Goal: Task Accomplishment & Management: Manage account settings

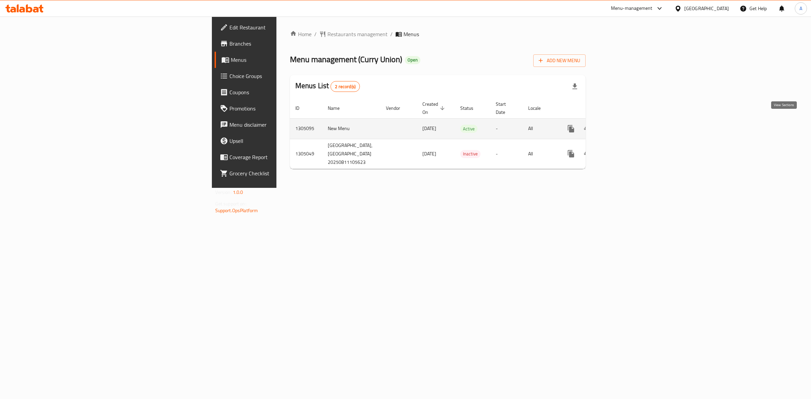
click at [624, 125] on icon "enhanced table" at bounding box center [620, 129] width 8 height 8
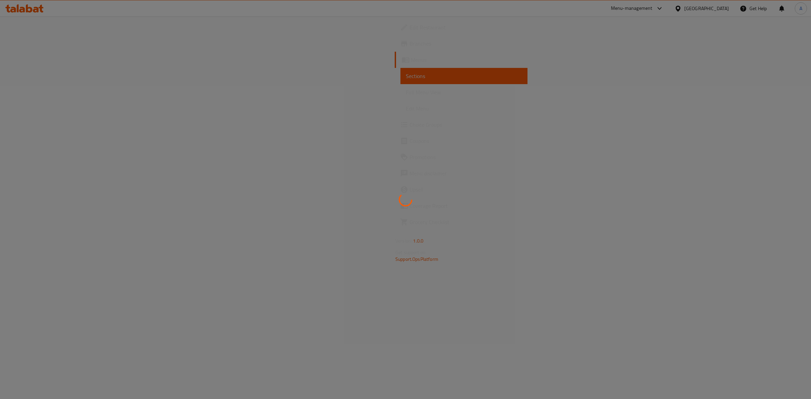
click at [787, 118] on div at bounding box center [405, 199] width 811 height 399
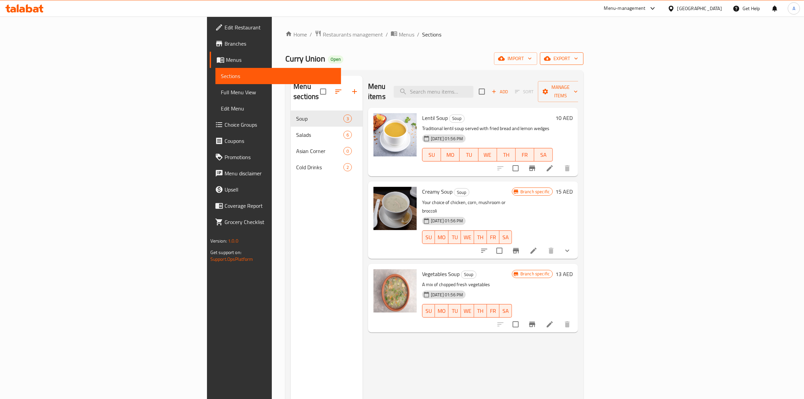
click at [578, 56] on span "export" at bounding box center [562, 58] width 33 height 8
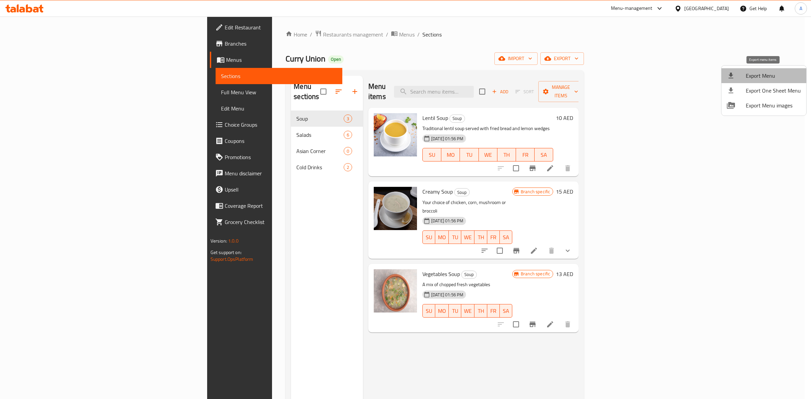
click at [768, 72] on span "Export Menu" at bounding box center [773, 76] width 55 height 8
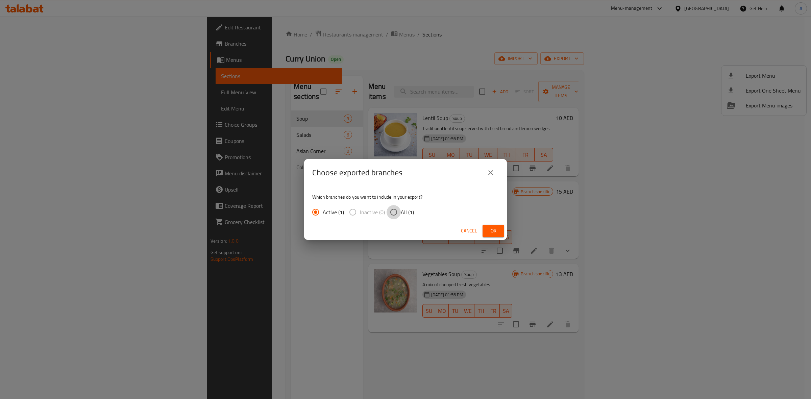
click at [392, 214] on input "All (1)" at bounding box center [394, 212] width 14 height 14
radio input "true"
click at [497, 227] on span "Ok" at bounding box center [493, 231] width 11 height 8
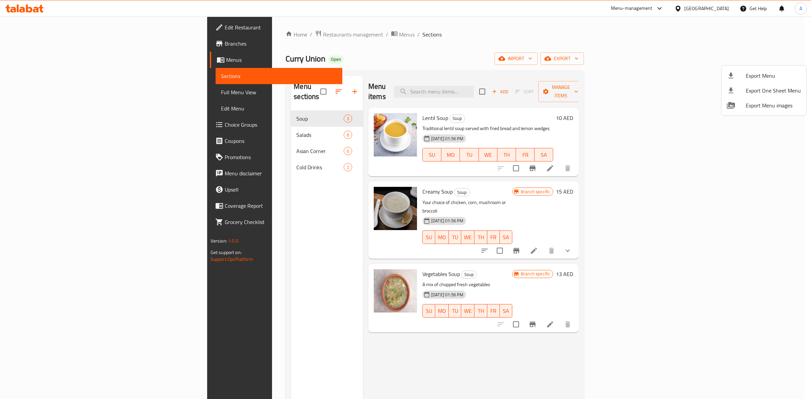
click at [466, 43] on div at bounding box center [405, 199] width 811 height 399
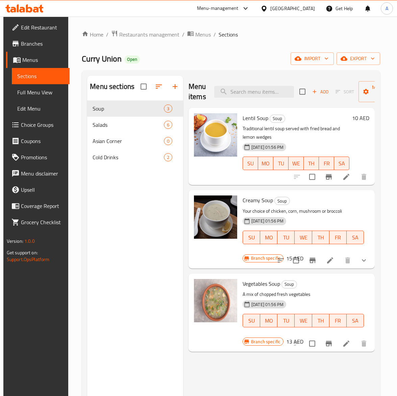
click at [372, 260] on button "show more" at bounding box center [364, 260] width 16 height 16
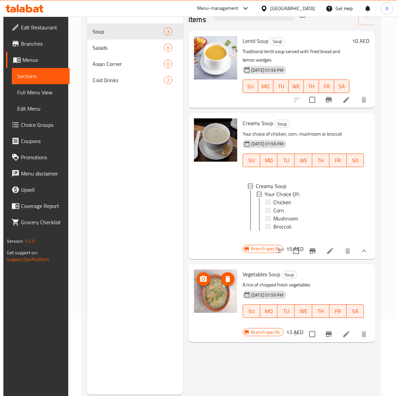
scroll to position [84, 0]
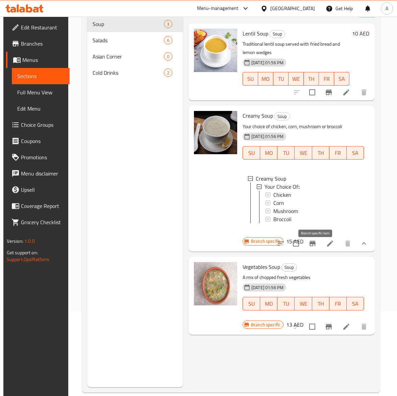
click at [316, 246] on icon "Branch-specific-item" at bounding box center [312, 243] width 6 height 5
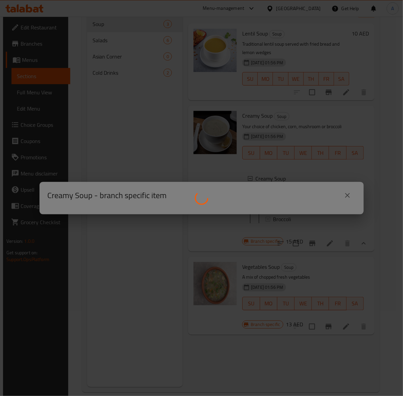
click at [316, 251] on div at bounding box center [201, 198] width 403 height 396
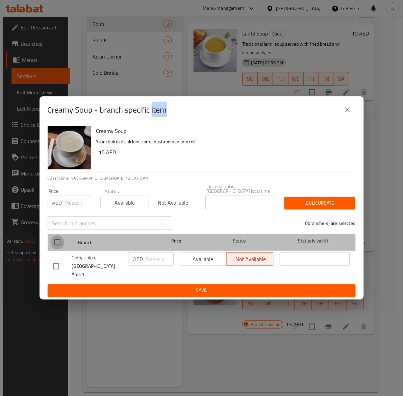
click at [61, 247] on input "checkbox" at bounding box center [57, 242] width 14 height 14
checkbox input "true"
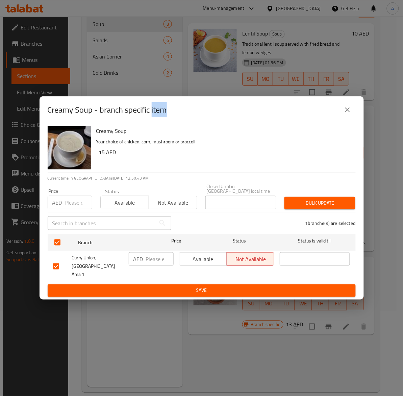
drag, startPoint x: 119, startPoint y: 203, endPoint x: 224, endPoint y: 209, distance: 104.9
click at [119, 203] on span "Available" at bounding box center [124, 203] width 43 height 10
click at [316, 206] on span "Bulk update" at bounding box center [320, 203] width 60 height 8
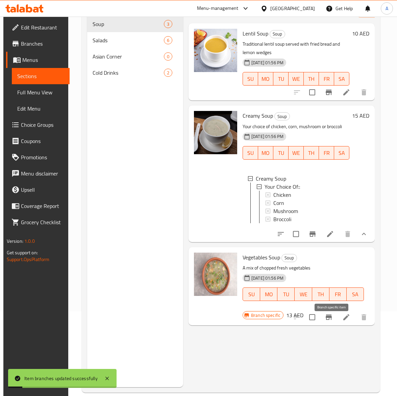
click at [329, 321] on icon "Branch-specific-item" at bounding box center [329, 317] width 8 height 8
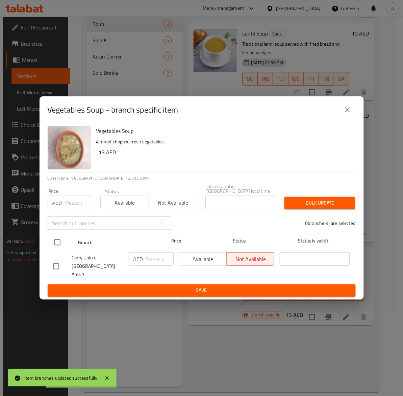
click at [53, 246] on input "checkbox" at bounding box center [57, 242] width 14 height 14
checkbox input "true"
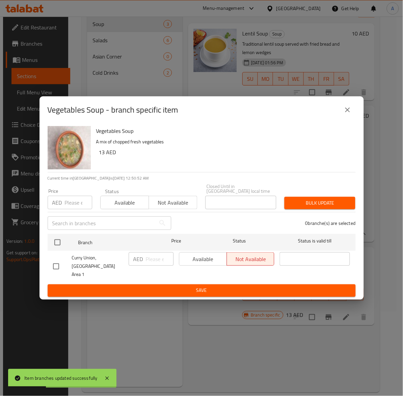
checkbox input "true"
click at [126, 204] on span "Available" at bounding box center [124, 203] width 43 height 10
click at [319, 204] on span "Bulk update" at bounding box center [320, 203] width 60 height 8
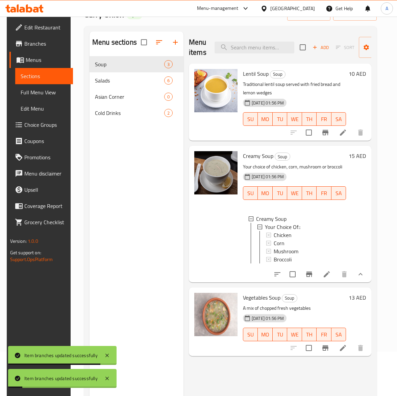
scroll to position [0, 0]
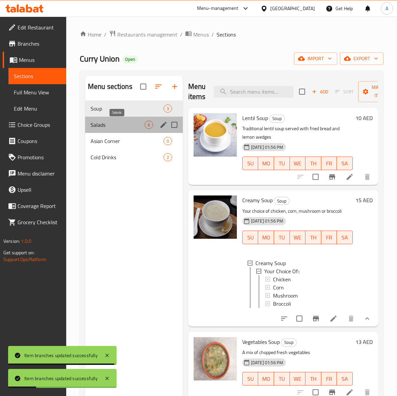
click at [103, 126] on span "Salads" at bounding box center [118, 125] width 54 height 8
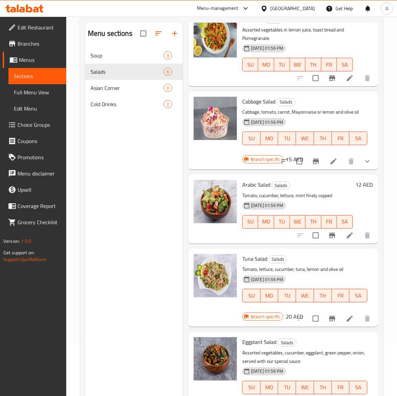
scroll to position [95, 0]
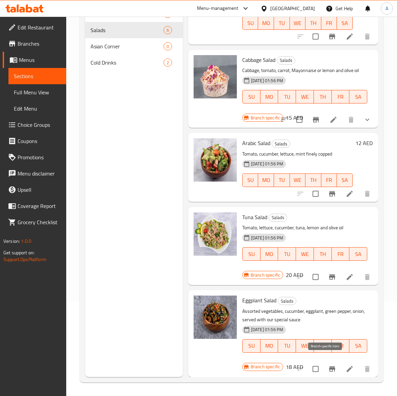
click at [328, 365] on icon "Branch-specific-item" at bounding box center [332, 369] width 8 height 8
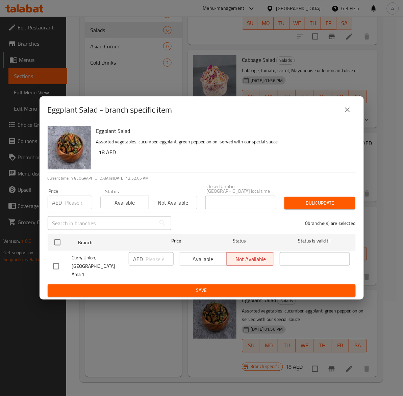
click at [346, 114] on icon "close" at bounding box center [348, 110] width 8 height 8
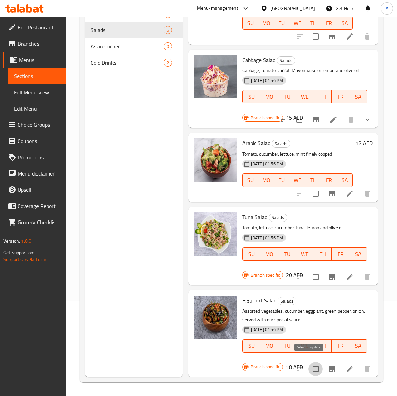
click at [308, 362] on input "checkbox" at bounding box center [315, 369] width 14 height 14
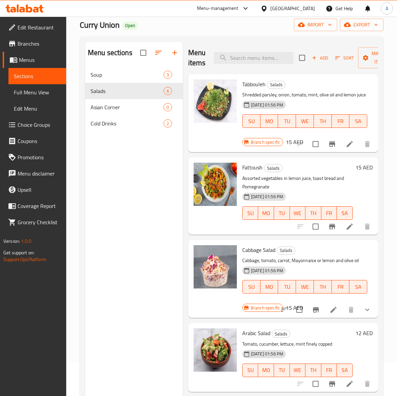
scroll to position [0, 0]
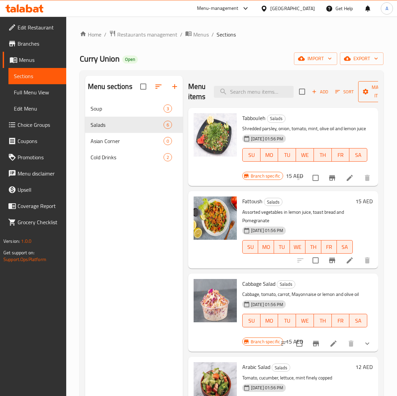
click at [364, 98] on span "Manage items" at bounding box center [381, 91] width 34 height 17
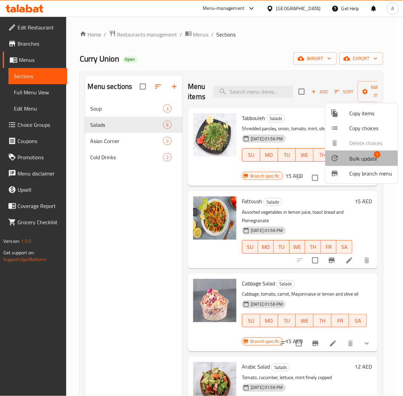
click at [358, 159] on span "Bulk update" at bounding box center [364, 158] width 28 height 8
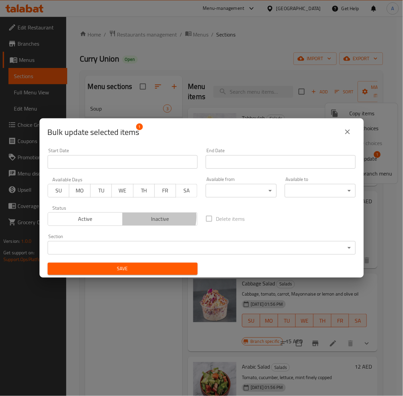
click at [152, 217] on span "Inactive" at bounding box center [160, 219] width 70 height 10
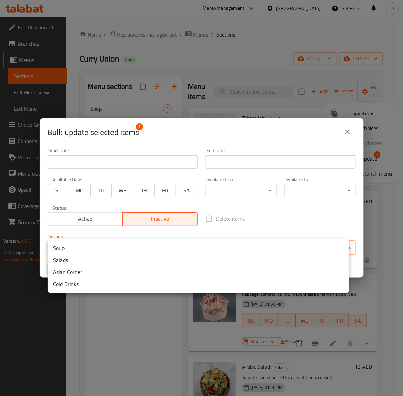
click at [156, 247] on body "​ Menu-management United Arab Emirates Get Help A Edit Restaurant Branches Menu…" at bounding box center [201, 206] width 403 height 379
click at [210, 135] on div at bounding box center [201, 198] width 403 height 396
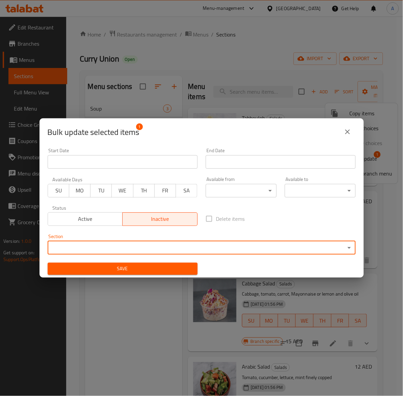
click at [162, 272] on span "Save" at bounding box center [122, 269] width 139 height 8
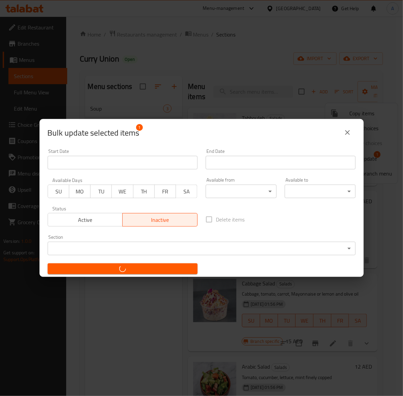
checkbox input "false"
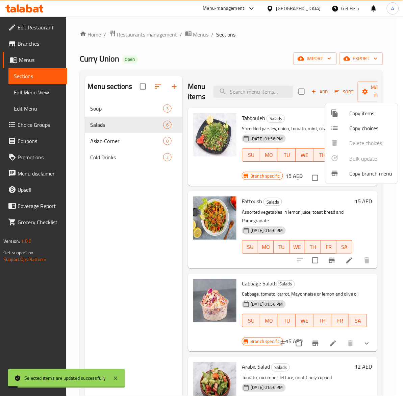
click at [143, 247] on div at bounding box center [201, 198] width 403 height 396
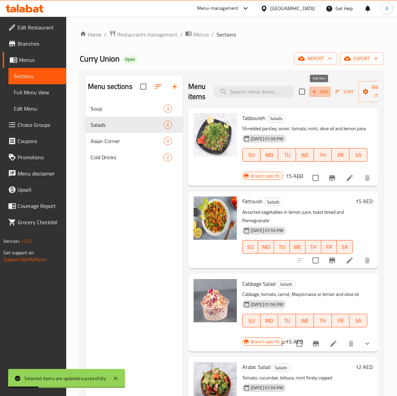
click at [318, 90] on span "Add" at bounding box center [320, 92] width 18 height 8
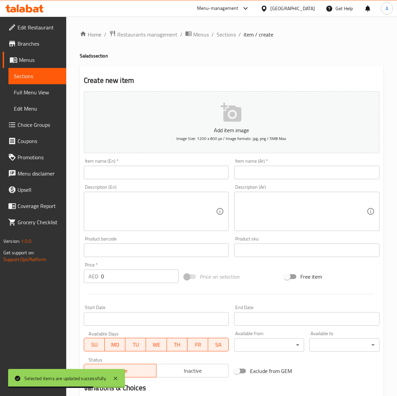
click at [143, 176] on input "text" at bounding box center [156, 173] width 145 height 14
paste input "Yogurt with Cucumber"
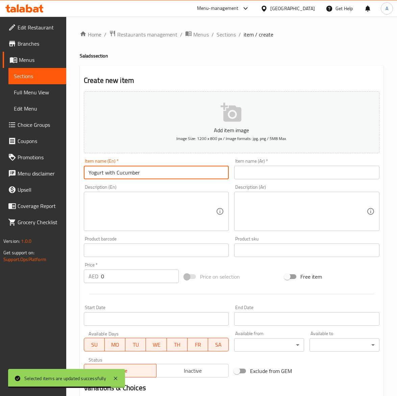
click at [107, 173] on input "Yogurt with Cucumber" at bounding box center [156, 173] width 145 height 14
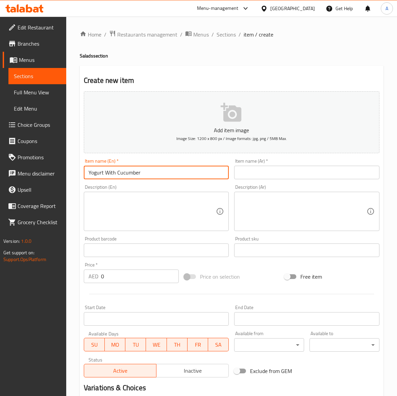
type input "Yogurt With Cucumber"
click at [272, 172] on input "text" at bounding box center [306, 173] width 145 height 14
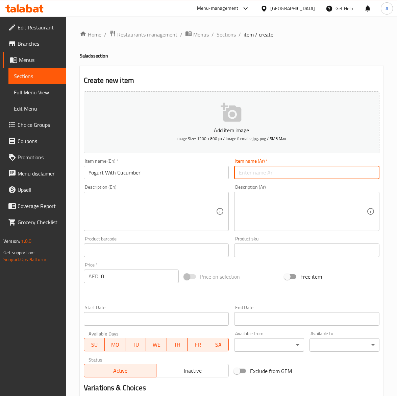
paste input "سلطة زبادي بالخيار"
type input "سلطة زبادي بالخيار"
click at [132, 222] on textarea at bounding box center [153, 211] width 128 height 32
paste textarea "A cool, creamy blend of thick yogurt and crisp cucumber, often seasoned with ga…"
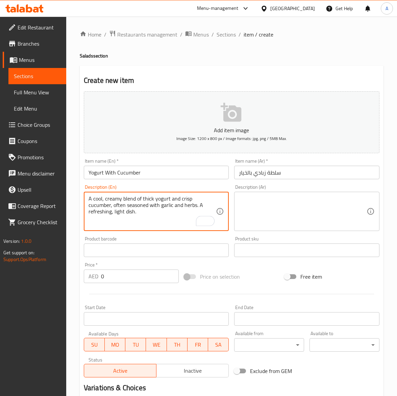
type textarea "A cool, creamy blend of thick yogurt and crisp cucumber, often seasoned with ga…"
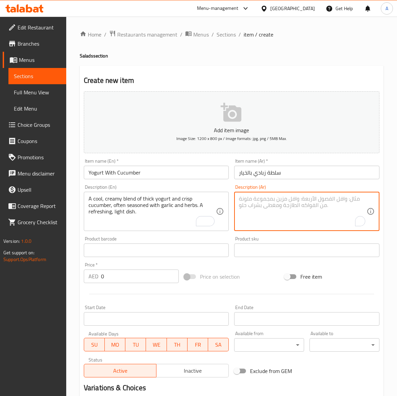
click at [310, 211] on textarea "To enrich screen reader interactions, please activate Accessibility in Grammarl…" at bounding box center [303, 211] width 128 height 32
paste textarea "مزيج بارد وكريمي من الزبادي السميك والخيار المقرمش، يُتبل غالباً بالثوم والأعشا…"
type textarea "مزيج بارد وكريمي من الزبادي السميك والخيار المقرمش، يُتبل غالباً بالثوم والأعشا…"
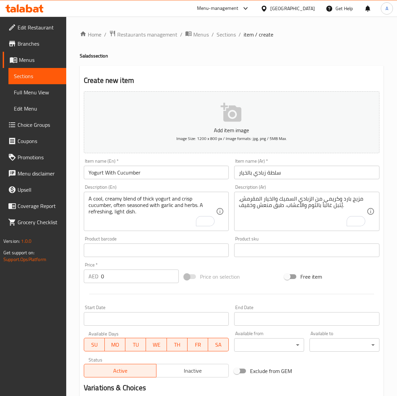
click at [137, 276] on input "0" at bounding box center [140, 276] width 78 height 14
paste input "1"
type input "10"
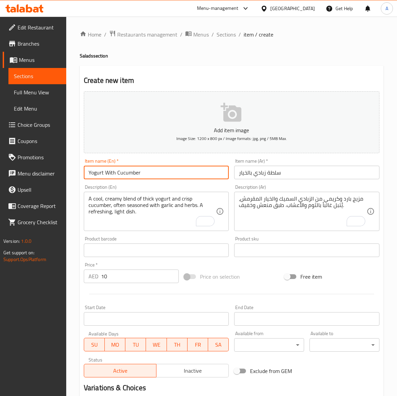
click at [159, 168] on input "Yogurt With Cucumber" at bounding box center [156, 173] width 145 height 14
click at [140, 167] on input "Yogurt With Cucumber" at bounding box center [156, 173] width 145 height 14
click at [149, 173] on input "Yogurt With Cucumber" at bounding box center [156, 173] width 145 height 14
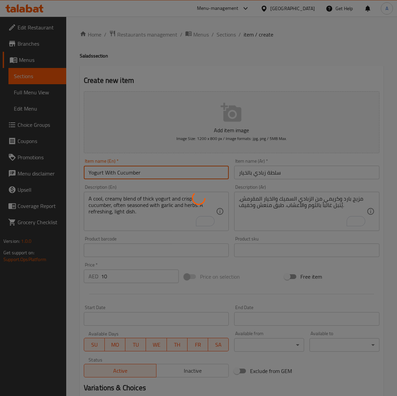
type input "0"
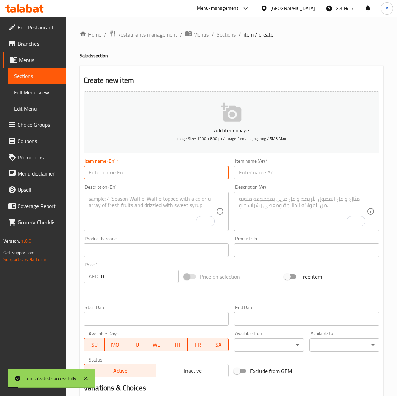
click at [229, 36] on span "Sections" at bounding box center [226, 34] width 19 height 8
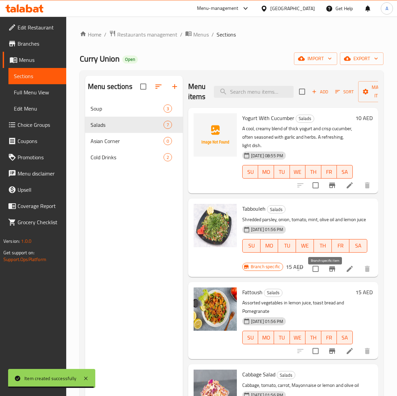
click at [325, 277] on button "Branch-specific-item" at bounding box center [332, 268] width 16 height 16
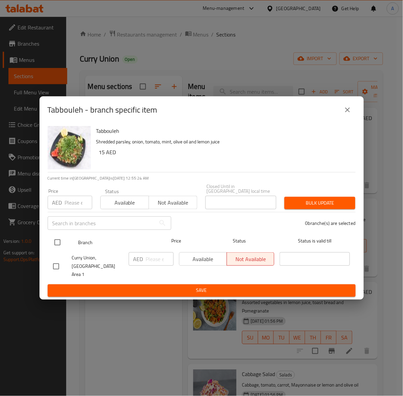
click at [58, 246] on input "checkbox" at bounding box center [57, 242] width 14 height 14
checkbox input "true"
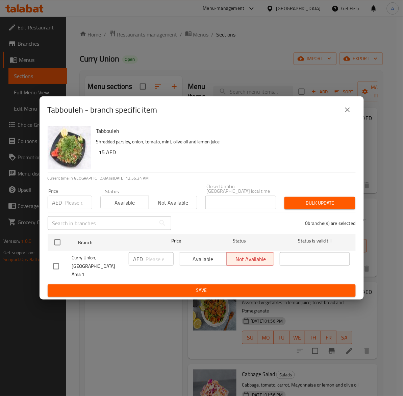
checkbox input "true"
click at [117, 209] on button "Available" at bounding box center [124, 203] width 49 height 14
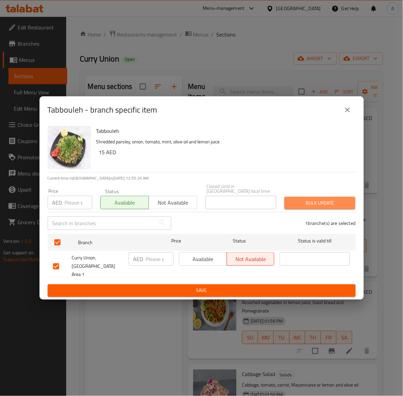
drag, startPoint x: 323, startPoint y: 205, endPoint x: 300, endPoint y: 238, distance: 40.3
click at [323, 205] on span "Bulk update" at bounding box center [320, 203] width 60 height 8
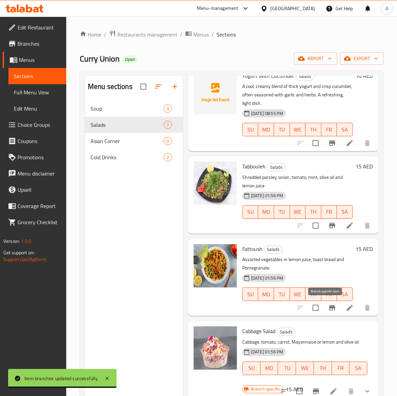
scroll to position [211, 0]
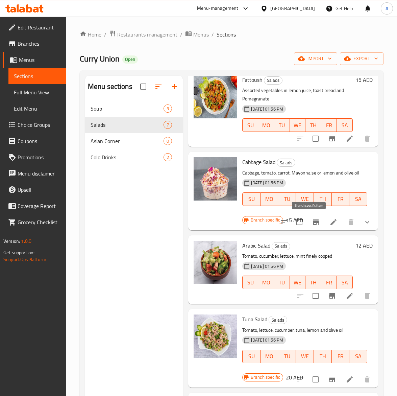
click at [313, 225] on icon "Branch-specific-item" at bounding box center [316, 222] width 8 height 8
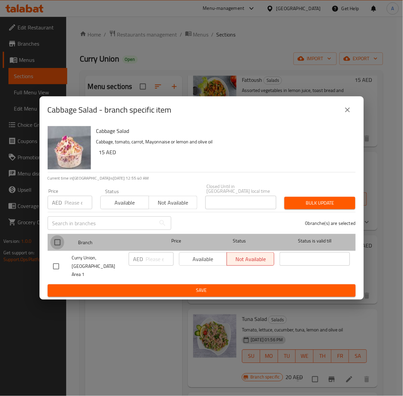
click at [52, 247] on input "checkbox" at bounding box center [57, 242] width 14 height 14
checkbox input "true"
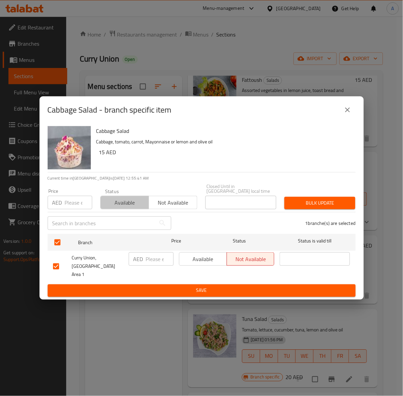
click at [127, 205] on span "Available" at bounding box center [124, 203] width 43 height 10
click at [312, 195] on div "Price AED Price Status Available Not available Closed Until in United Arab Emir…" at bounding box center [202, 196] width 316 height 33
click at [318, 206] on span "Bulk update" at bounding box center [320, 203] width 60 height 8
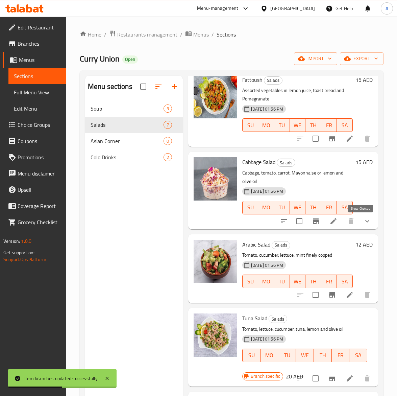
click at [363, 220] on icon "show more" at bounding box center [367, 221] width 8 height 8
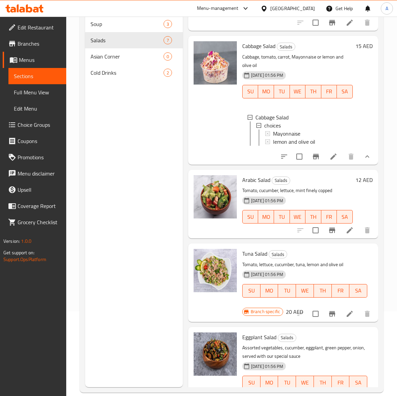
scroll to position [197, 0]
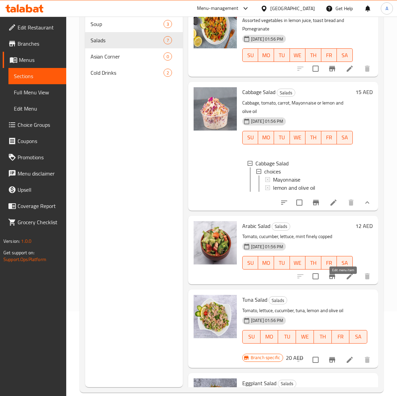
click at [347, 279] on icon at bounding box center [350, 276] width 6 height 6
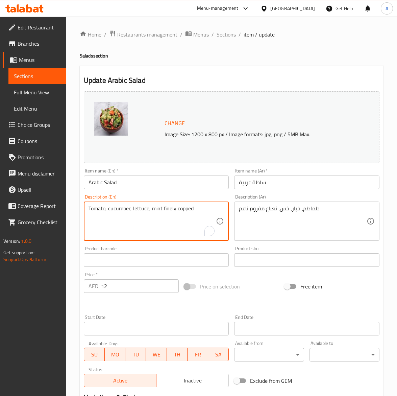
click at [128, 208] on textarea "Tomato, cucumber, lettuce, mint finely copped" at bounding box center [153, 221] width 128 height 32
paste textarea "Finely chopped tomato, cucumber, lettuce, and mint."
type textarea "Finely chopped tomato, cucumber, lettuce, and mint."
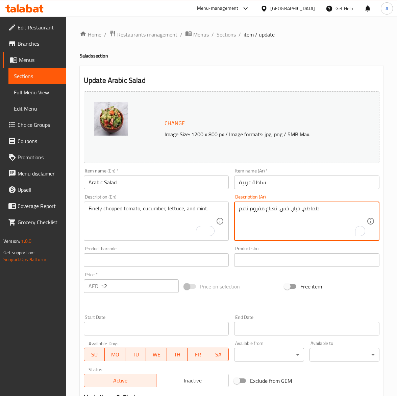
click at [276, 208] on textarea "طماطم، خيار، خس، نعناع مفروم ناعم" at bounding box center [303, 221] width 128 height 32
paste textarea "نعناع مقطعة ناعماً."
type textarea "طماطم، خيار، خس، ونعناع مقطعة ناعماً."
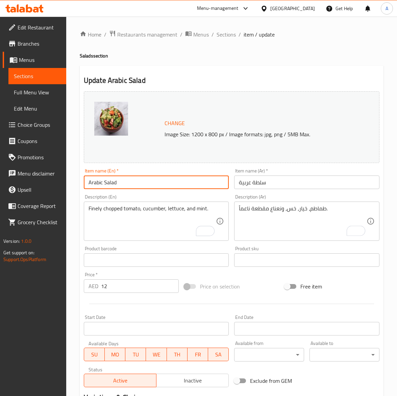
click at [155, 182] on input "Arabic Salad" at bounding box center [156, 182] width 145 height 14
drag, startPoint x: 218, startPoint y: 34, endPoint x: 218, endPoint y: 42, distance: 7.8
click at [218, 34] on span "Sections" at bounding box center [226, 34] width 19 height 8
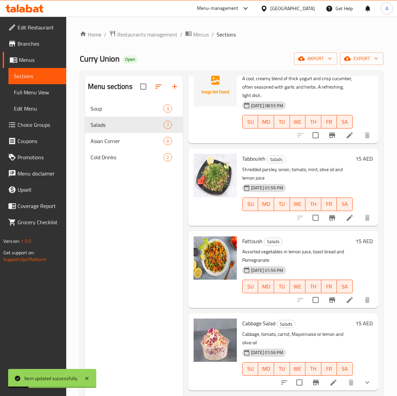
scroll to position [127, 0]
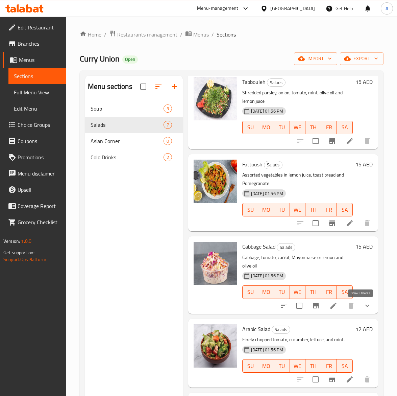
click at [364, 306] on icon "show more" at bounding box center [367, 305] width 8 height 8
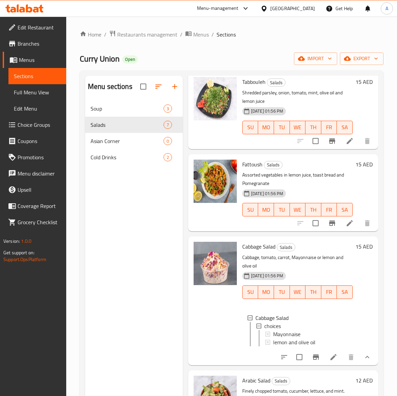
click at [364, 306] on div "15 AED" at bounding box center [363, 301] width 20 height 118
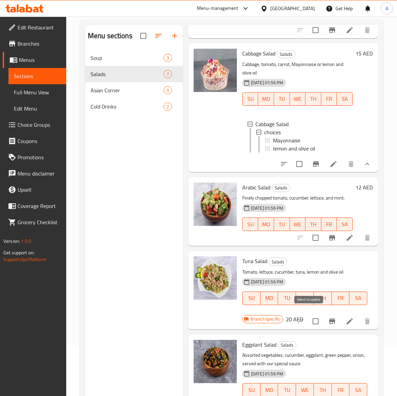
scroll to position [95, 0]
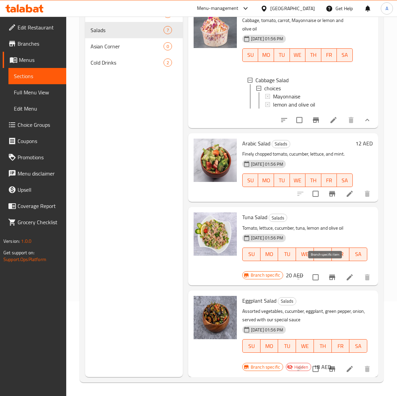
click at [329, 274] on icon "Branch-specific-item" at bounding box center [332, 276] width 6 height 5
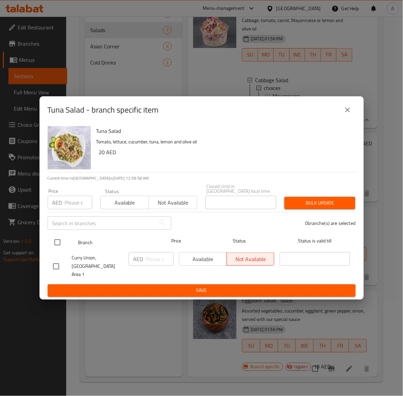
click at [59, 246] on input "checkbox" at bounding box center [57, 242] width 14 height 14
checkbox input "true"
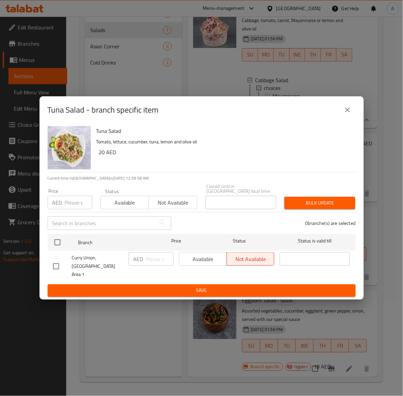
checkbox input "true"
click at [112, 207] on span "Available" at bounding box center [124, 203] width 43 height 10
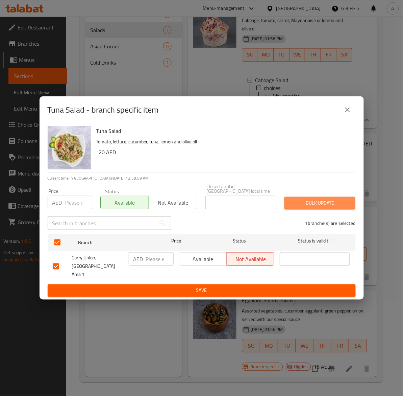
click at [293, 203] on span "Bulk update" at bounding box center [320, 203] width 60 height 8
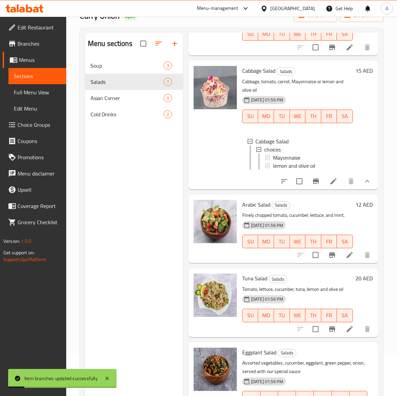
scroll to position [0, 0]
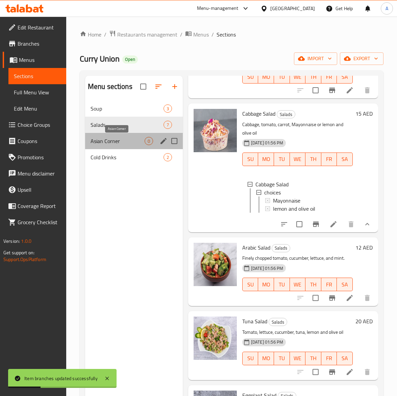
click at [109, 145] on span "Asian Corner" at bounding box center [118, 141] width 54 height 8
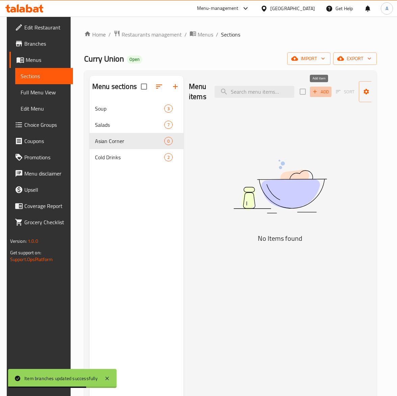
click at [320, 92] on span "Add" at bounding box center [321, 92] width 18 height 8
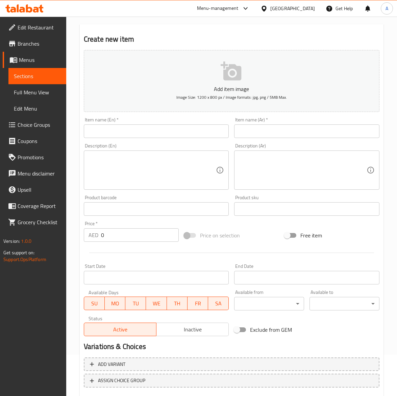
scroll to position [80, 0]
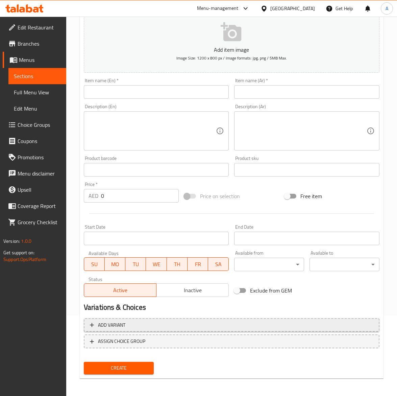
click at [128, 323] on span "Add variant" at bounding box center [231, 325] width 283 height 8
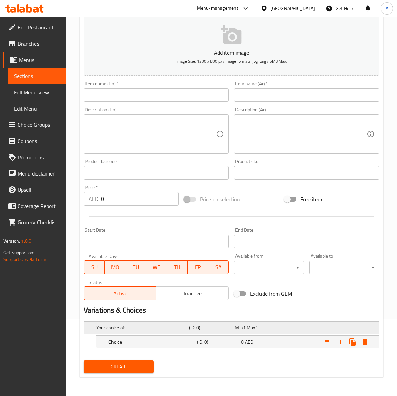
scroll to position [77, 0]
click at [340, 341] on icon "Expand" at bounding box center [340, 342] width 5 height 5
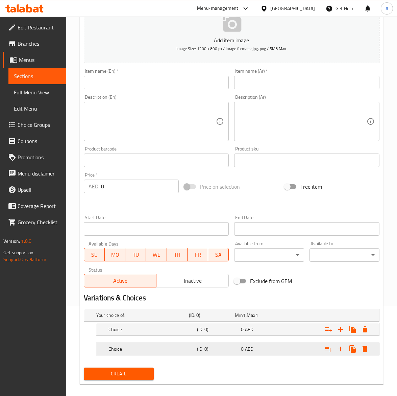
scroll to position [97, 0]
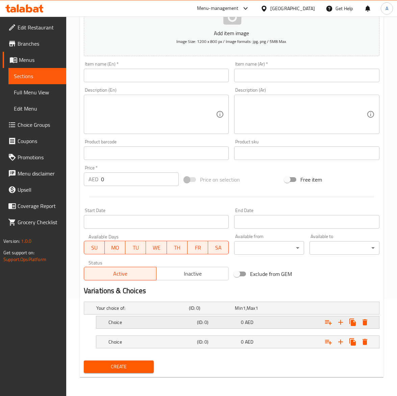
click at [121, 324] on h5 "Choice" at bounding box center [151, 322] width 86 height 7
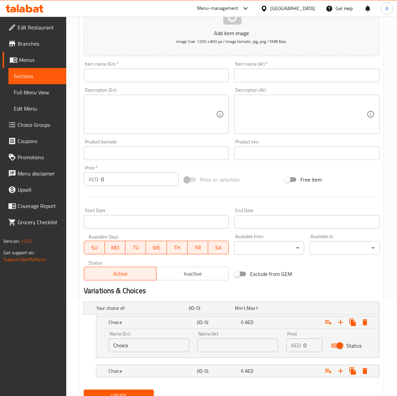
click at [131, 344] on input "Choice" at bounding box center [148, 345] width 81 height 14
type input "Half"
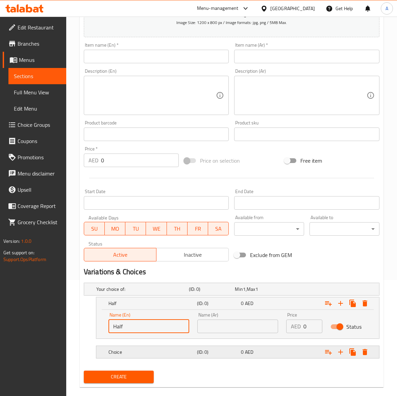
scroll to position [126, 0]
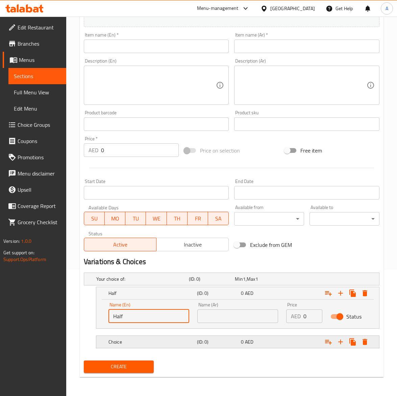
click at [116, 340] on h5 "Choice" at bounding box center [151, 341] width 86 height 7
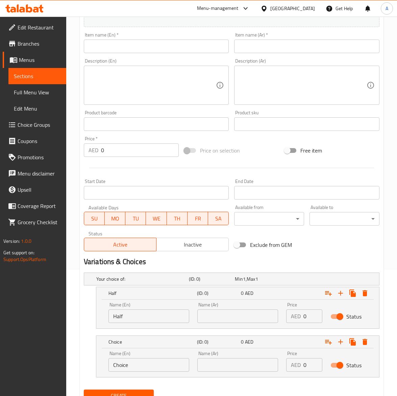
scroll to position [155, 0]
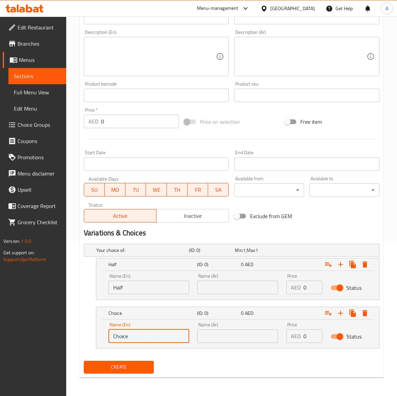
click at [135, 331] on input "Choice" at bounding box center [148, 336] width 81 height 14
type input "Full"
click at [242, 288] on input "text" at bounding box center [237, 287] width 81 height 14
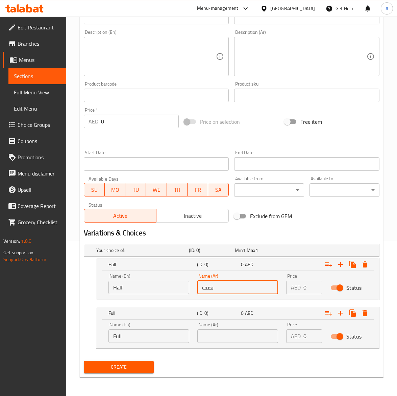
type input "نصف"
click at [249, 338] on input "text" at bounding box center [237, 336] width 81 height 14
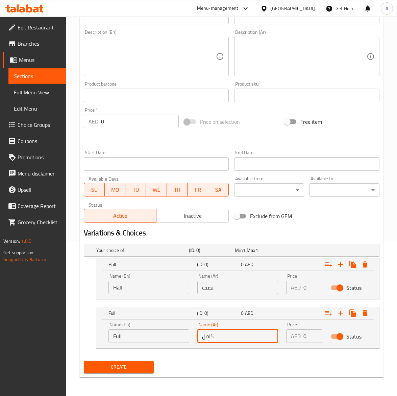
type input "كامل"
click at [71, 313] on div "Home / Restaurants management / Menus / Sections / item / create Asian Corner s…" at bounding box center [231, 129] width 331 height 534
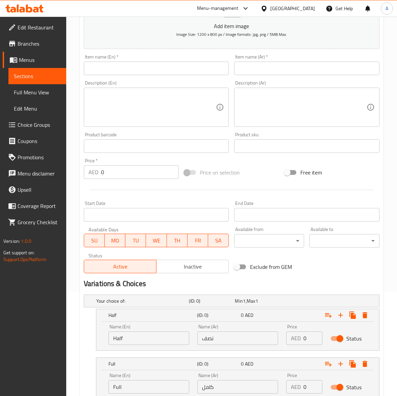
scroll to position [28, 0]
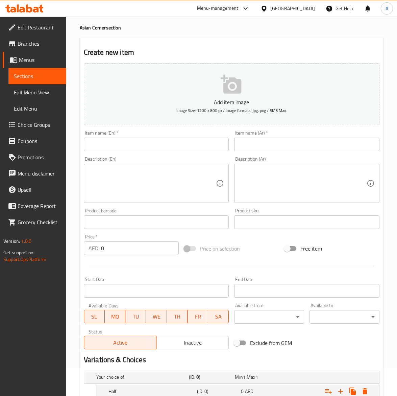
click at [106, 145] on input "text" at bounding box center [156, 145] width 145 height 14
paste input "Butter Chicken"
type input "Butter Chicken"
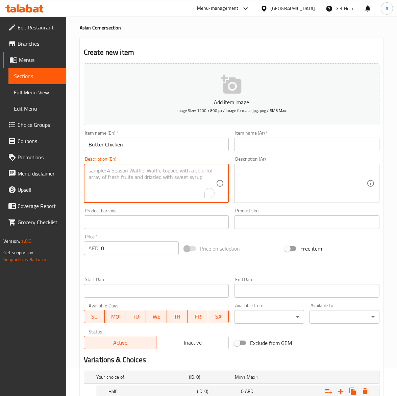
click at [156, 181] on textarea "To enrich screen reader interactions, please activate Accessibility in Grammarl…" at bounding box center [153, 183] width 128 height 32
paste textarea "Rich and creamy Indian dish featuring tender chicken cooked in a spiced tomato …"
type textarea "Rich and creamy Indian dish featuring tender chicken cooked in a spiced tomato …"
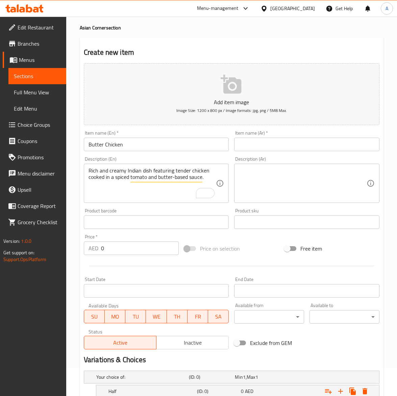
click at [292, 182] on textarea at bounding box center [303, 183] width 128 height 32
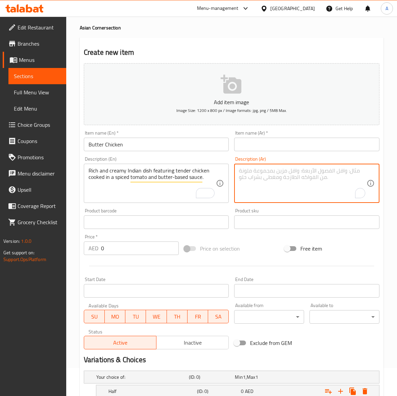
paste textarea "طبق هندي غني وكريمي يتكون من قطع دجاج طرية مطبوخة في صلصة الطماطم والزبدة المتب…"
type textarea "طبق هندي غني وكريمي يتكون من قطع دجاج طرية مطبوخة في صلصة الطماطم والزبدة المتب…"
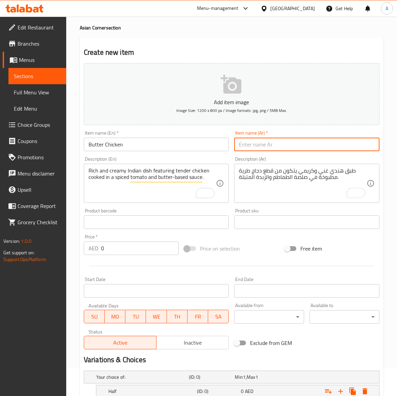
click at [286, 147] on input "text" at bounding box center [306, 145] width 145 height 14
paste input "بتر تشيكن"
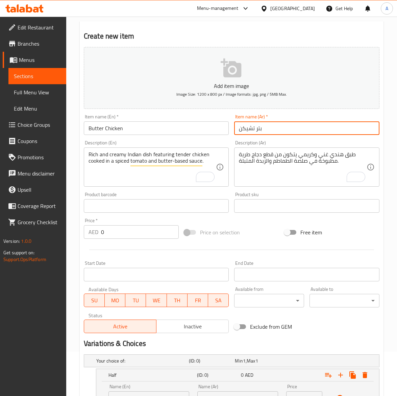
scroll to position [0, 0]
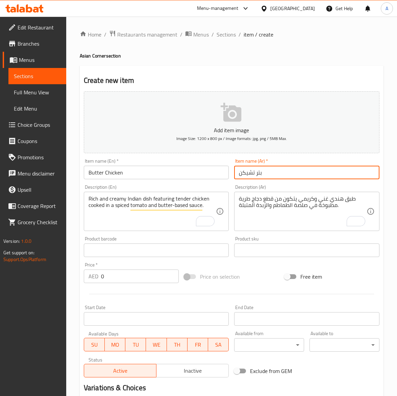
type input "بتر تشيكن"
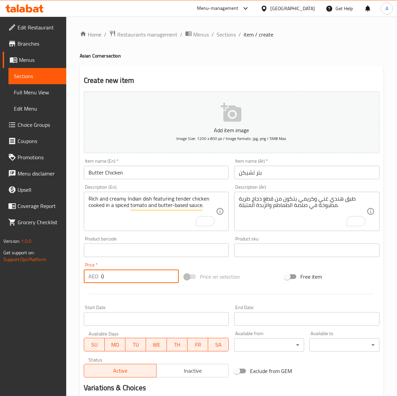
click at [117, 279] on input "0" at bounding box center [140, 276] width 78 height 14
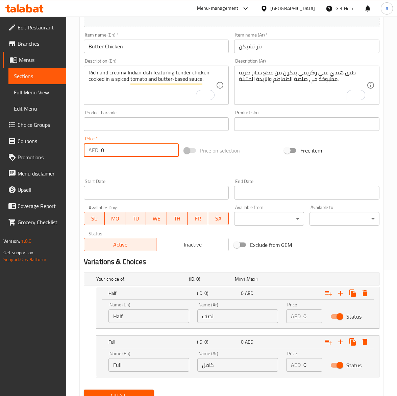
scroll to position [127, 0]
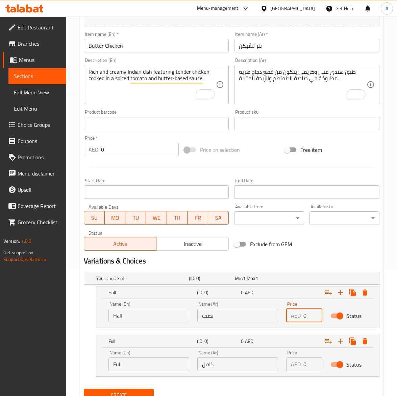
click at [307, 317] on input "0" at bounding box center [312, 315] width 19 height 14
type input "10"
click at [308, 367] on input "0" at bounding box center [312, 364] width 19 height 14
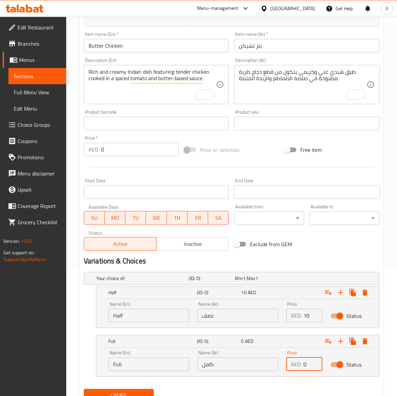
click at [308, 367] on input "0" at bounding box center [312, 364] width 19 height 14
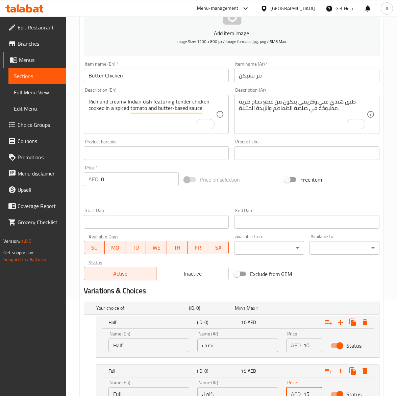
scroll to position [84, 0]
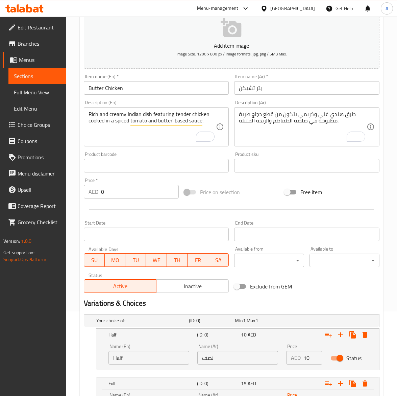
type input "15"
click at [178, 287] on span "Inactive" at bounding box center [192, 286] width 67 height 10
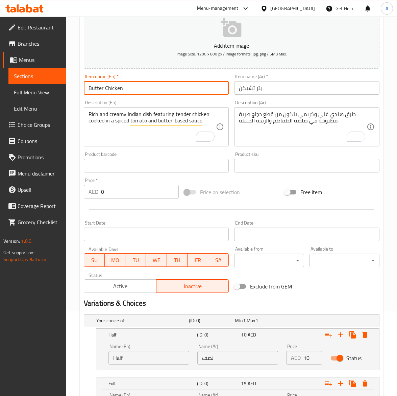
click at [143, 90] on input "Butter Chicken" at bounding box center [156, 88] width 145 height 14
type input "Butter Chicken"
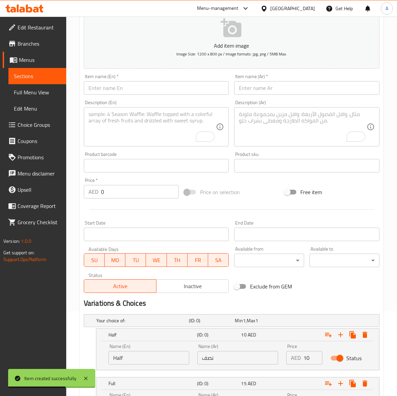
click at [109, 89] on input "text" at bounding box center [156, 88] width 145 height 14
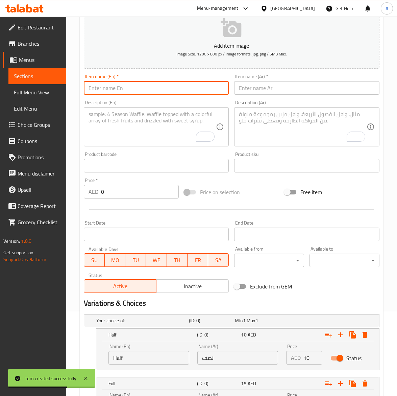
paste input "Plain Curry"
type input "Plain Curry"
drag, startPoint x: 164, startPoint y: 284, endPoint x: 137, endPoint y: 284, distance: 27.0
click at [164, 284] on span "Inactive" at bounding box center [192, 286] width 67 height 10
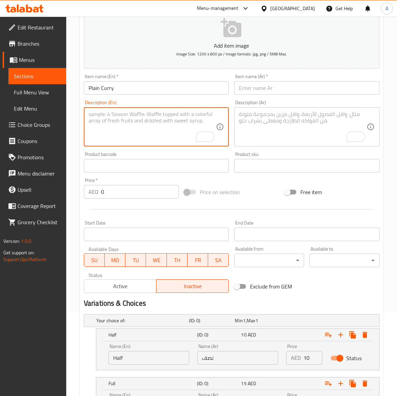
click at [142, 114] on textarea "To enrich screen reader interactions, please activate Accessibility in Grammarl…" at bounding box center [153, 127] width 128 height 32
paste textarea "A simple, mildly spiced dish made with a basic blend of curry spices simmered i…"
type textarea "A simple, mildly spiced dish made with a basic blend of curry spices simmered i…"
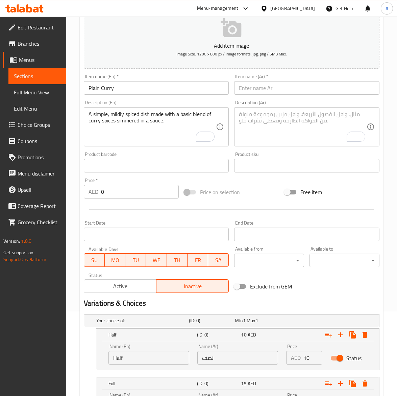
click at [298, 90] on input "text" at bounding box center [306, 88] width 145 height 14
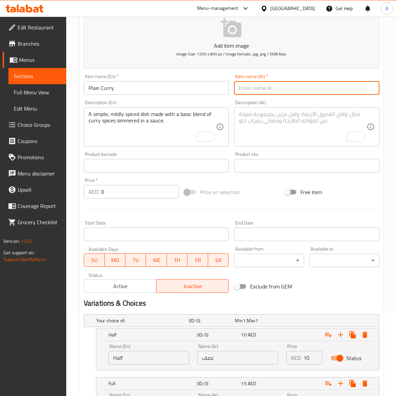
paste input "كاري سادة"
type input "كاري سادة"
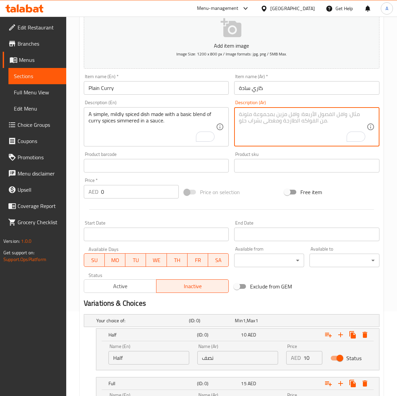
click at [276, 134] on textarea "To enrich screen reader interactions, please activate Accessibility in Grammarl…" at bounding box center [303, 127] width 128 height 32
paste textarea "طبق بسيط بتوابل خفيفة، محضر من مزيج أساسي من بهارات الكاري في صلصة شهية."
type textarea "طبق بسيط بتوابل خفيفة، محضر من مزيج أساسي من بهارات الكاري في صلصة شهية."
click at [143, 85] on input "Plain Curry" at bounding box center [156, 88] width 145 height 14
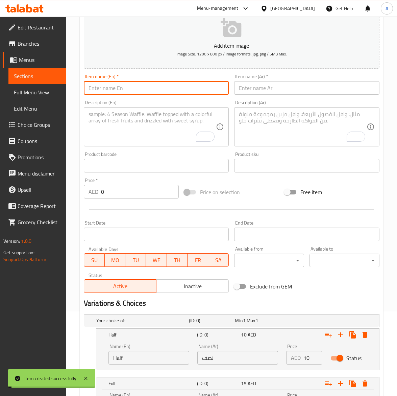
click at [137, 92] on input "text" at bounding box center [156, 88] width 145 height 14
paste input "Meat Curry"
type input "Meat Curry"
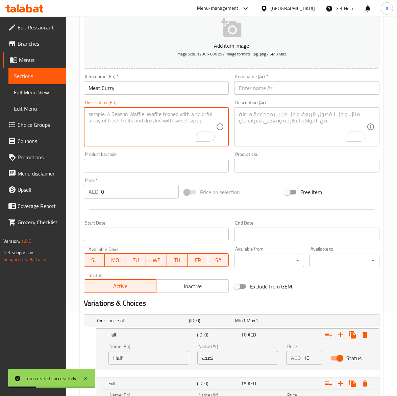
click at [103, 134] on textarea "To enrich screen reader interactions, please activate Accessibility in Grammarl…" at bounding box center [153, 127] width 128 height 32
paste textarea "A rich and hearty dish where tender pieces of meat are slow-cooked in a spiced,…"
type textarea "A rich and hearty dish where tender pieces of meat are slow-cooked in a spiced,…"
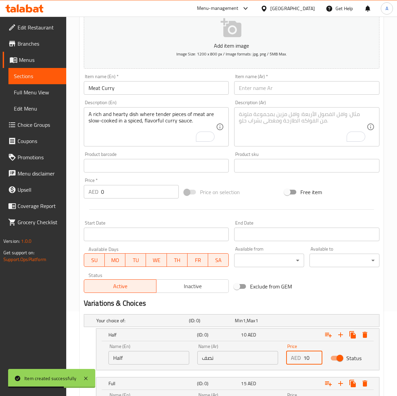
click at [303, 355] on input "10" at bounding box center [312, 358] width 19 height 14
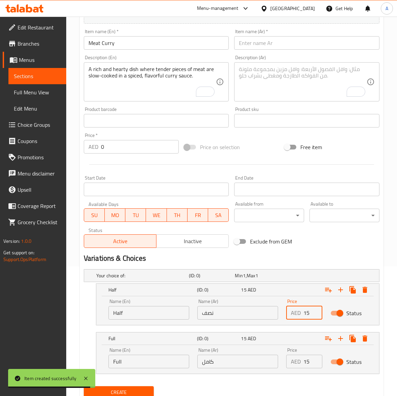
scroll to position [155, 0]
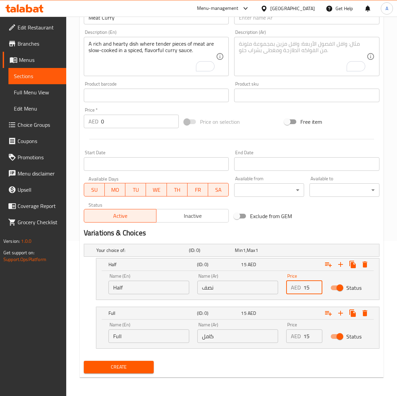
type input "15"
click at [303, 335] on input "15" at bounding box center [312, 336] width 19 height 14
type input "20"
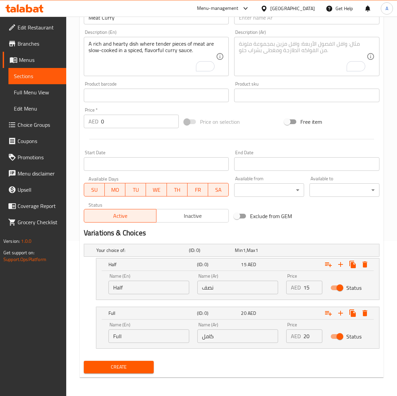
drag, startPoint x: 321, startPoint y: 56, endPoint x: 306, endPoint y: 64, distance: 16.6
click at [321, 56] on textarea "To enrich screen reader interactions, please activate Accessibility in Grammarl…" at bounding box center [303, 57] width 128 height 32
paste textarea "طبق غني ودسم، تُطهى فيه قطع اللحم الطرية ببطء في صلصة كاري متبلة ولذيذة."
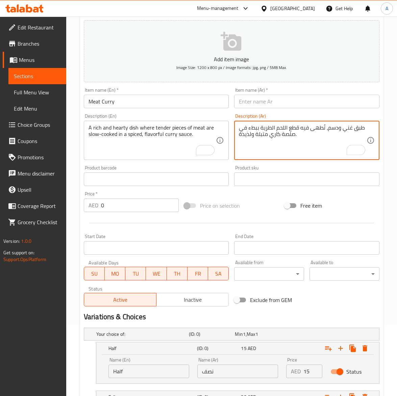
scroll to position [70, 0]
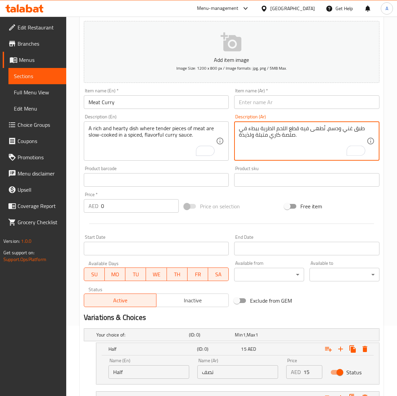
type textarea "طبق غني ودسم، تُطهى فيه قطع اللحم الطرية ببطء في صلصة كاري متبلة ولذيذة."
click at [134, 106] on input "Meat Curry" at bounding box center [156, 102] width 145 height 14
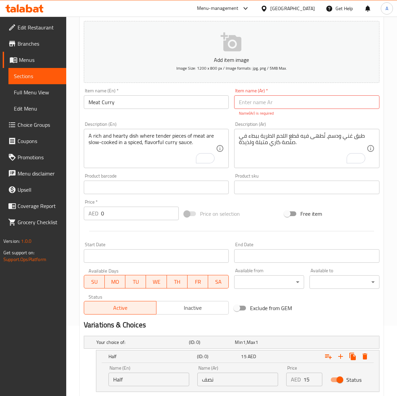
click at [276, 99] on input "text" at bounding box center [306, 102] width 145 height 14
paste input "كاري لحم"
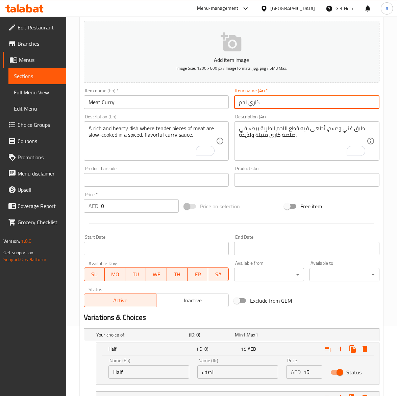
type input "كاري لحم"
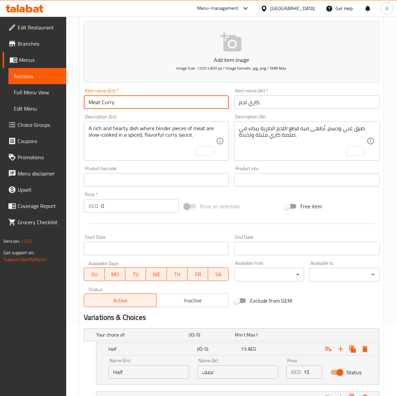
click at [131, 108] on input "Meat Curry" at bounding box center [156, 102] width 145 height 14
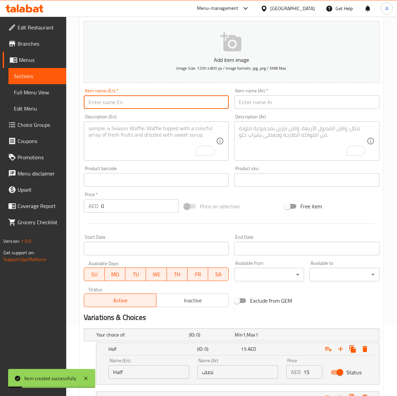
click at [193, 297] on span "Inactive" at bounding box center [192, 300] width 67 height 10
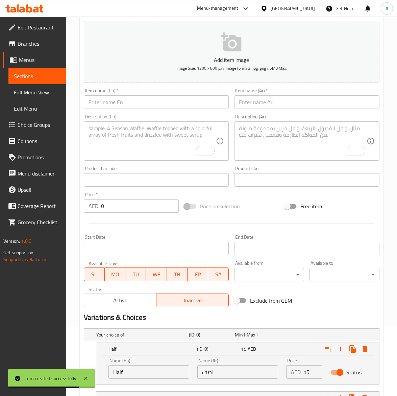
click at [132, 104] on input "text" at bounding box center [156, 102] width 145 height 14
paste input "Chicken Masala"
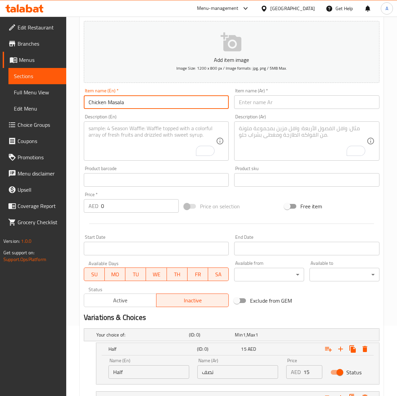
type input "Chicken Masala"
click at [156, 140] on textarea "To enrich screen reader interactions, please activate Accessibility in Grammarl…" at bounding box center [153, 141] width 128 height 32
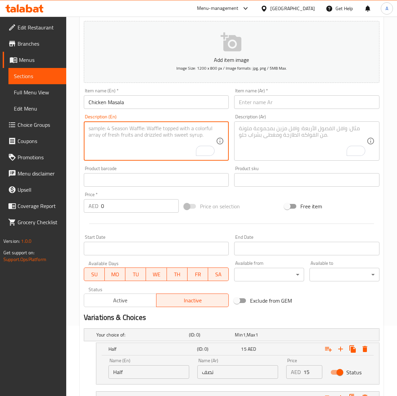
paste textarea "A vibrant Indian dish featuring tender chicken pieces cooked in a rich, spiced …"
type textarea "A vibrant Indian dish featuring tender chicken pieces cooked in a rich, spiced …"
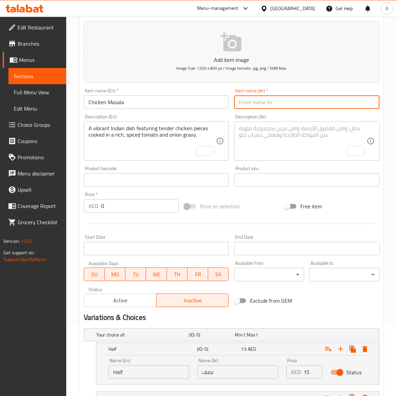
click at [245, 102] on input "text" at bounding box center [306, 102] width 145 height 14
paste input "دجاج مسالا"
type input "دجاج مسالا"
click at [325, 135] on textarea "To enrich screen reader interactions, please activate Accessibility in Grammarl…" at bounding box center [303, 141] width 128 height 32
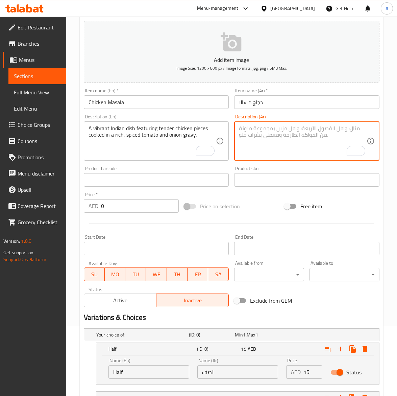
paste textarea "طبق هندي شهي يتكون من قطع دجاج طرية مطبوخة في صلصة طماطم وبصل غنية ومتبلة."
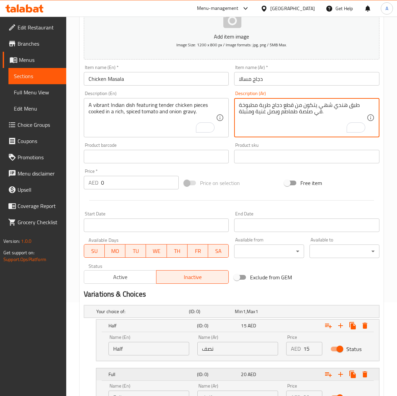
scroll to position [113, 0]
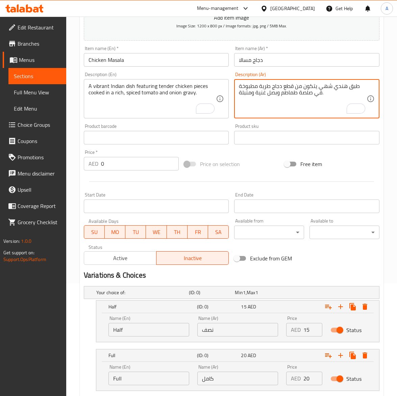
type textarea "طبق هندي شهي يتكون من قطع دجاج طرية مطبوخة في صلصة طماطم وبصل غنية ومتبلة."
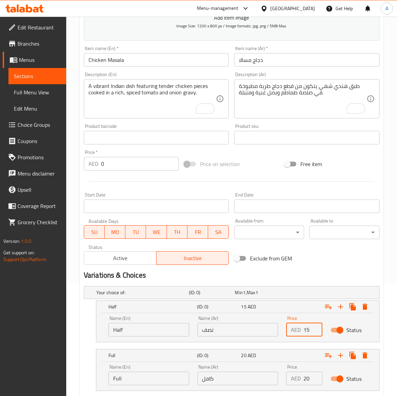
click at [304, 333] on input "15" at bounding box center [312, 330] width 19 height 14
type input "10"
click at [302, 375] on div "AED 20 Price" at bounding box center [304, 378] width 36 height 14
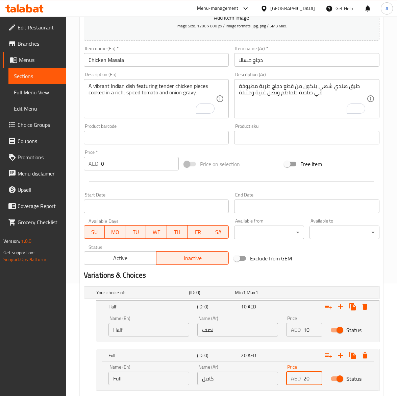
click at [302, 375] on div "AED 20 Price" at bounding box center [304, 378] width 36 height 14
click at [304, 378] on input "20" at bounding box center [312, 378] width 19 height 14
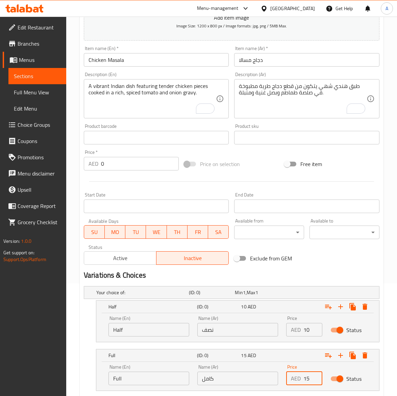
type input "15"
click at [127, 61] on input "Chicken Masala" at bounding box center [156, 60] width 145 height 14
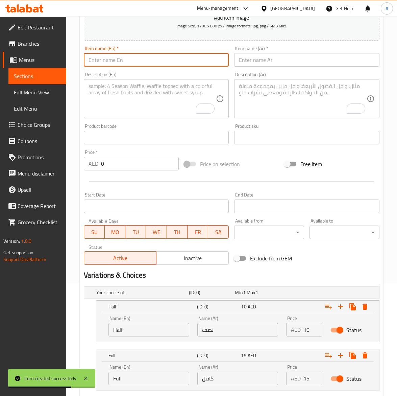
click at [104, 64] on input "text" at bounding box center [156, 60] width 145 height 14
paste input "[PERSON_NAME]"
type input "[PERSON_NAME]"
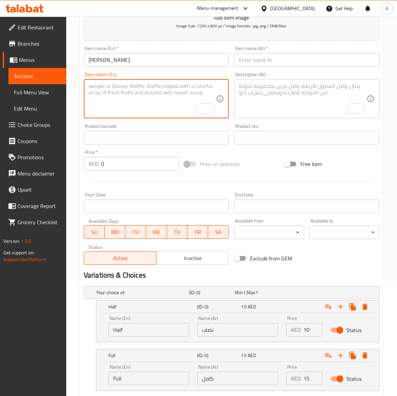
click at [124, 100] on textarea "To enrich screen reader interactions, please activate Accessibility in Grammarl…" at bounding box center [153, 99] width 128 height 32
paste textarea "A popular Indian dish with grilled marinated chicken chunks simmered in a cream…"
type textarea "A popular Indian dish with grilled marinated chicken chunks simmered in a cream…"
click at [308, 325] on input "10" at bounding box center [312, 330] width 19 height 14
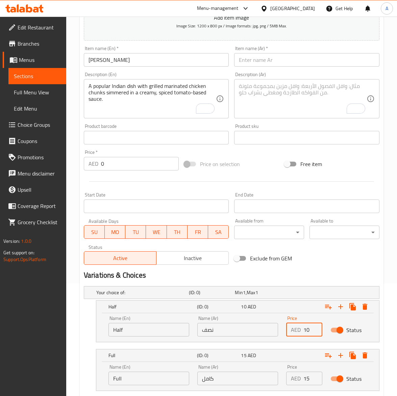
click at [308, 325] on input "10" at bounding box center [312, 330] width 19 height 14
type input "15"
click at [308, 376] on input "15" at bounding box center [312, 378] width 19 height 14
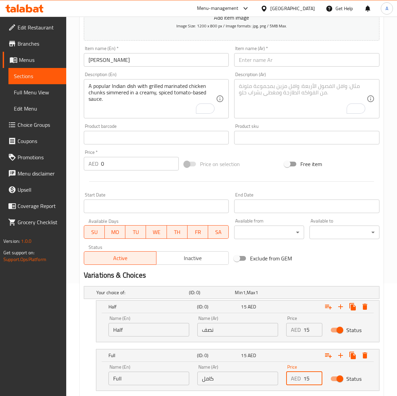
click at [308, 376] on input "15" at bounding box center [312, 378] width 19 height 14
type input "20"
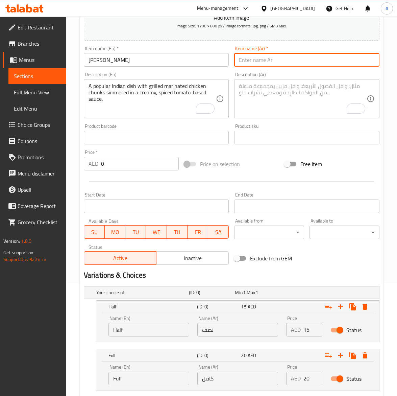
click at [277, 61] on input "text" at bounding box center [306, 60] width 145 height 14
paste input "دجاج تكا مسالا"
type input "دجاج تكا مسالا"
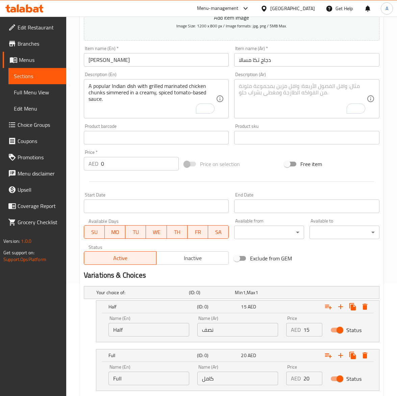
click at [272, 98] on textarea "To enrich screen reader interactions, please activate Accessibility in Grammarl…" at bounding box center [303, 99] width 128 height 32
paste textarea "طبق هندي شهير من قطع الدجاج المشوية والمتبلة، تُطهى في صلصة كريمة الطماطم المتب…"
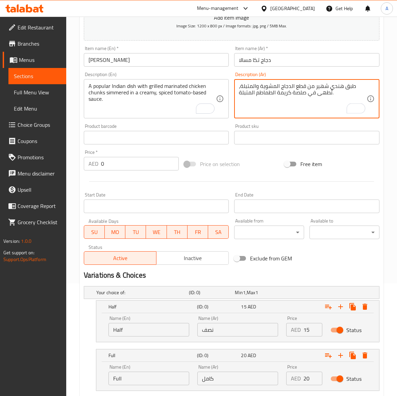
type textarea "طبق هندي شهير من قطع الدجاج المشوية والمتبلة، تُطهى في صلصة كريمة الطماطم المتب…"
click at [144, 55] on input "[PERSON_NAME]" at bounding box center [156, 60] width 145 height 14
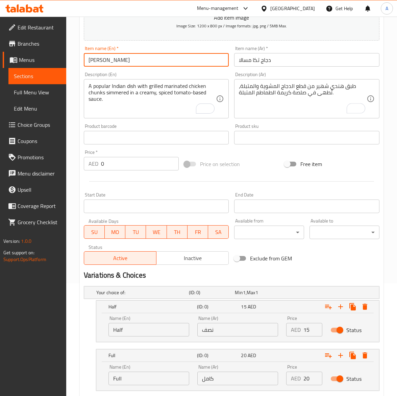
click at [172, 256] on span "Inactive" at bounding box center [192, 258] width 67 height 10
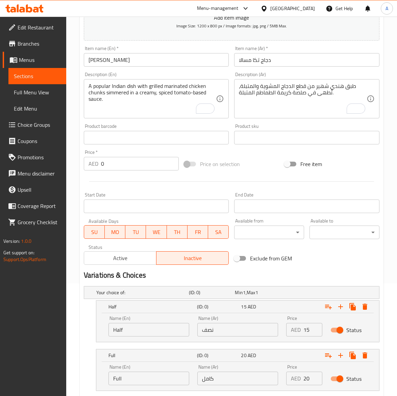
click at [143, 58] on input "[PERSON_NAME]" at bounding box center [156, 60] width 145 height 14
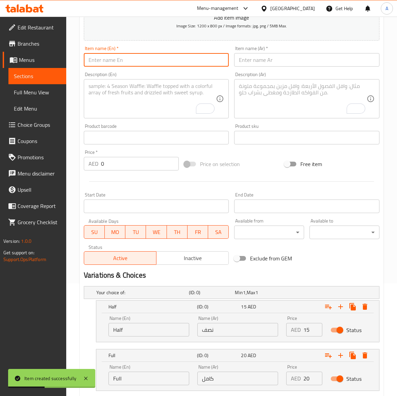
click at [120, 61] on input "text" at bounding box center [156, 60] width 145 height 14
paste input "Chicken Mackbous"
type input "Chicken Mackbous"
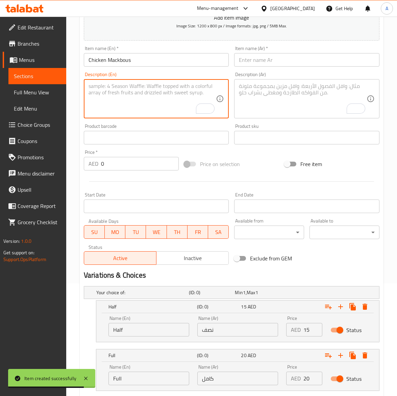
click at [170, 100] on textarea "To enrich screen reader interactions, please activate Accessibility in Grammarl…" at bounding box center [153, 99] width 128 height 32
paste textarea "A flavorful Middle Eastern dish featuring spiced chicken cooked with fragrant r…"
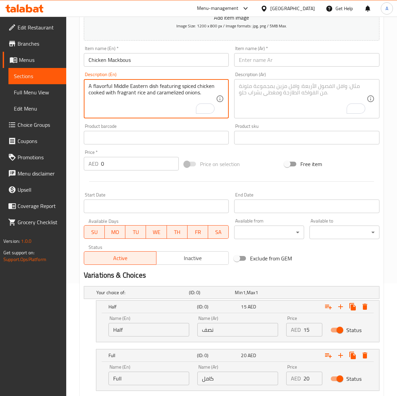
type textarea "A flavorful Middle Eastern dish featuring spiced chicken cooked with fragrant r…"
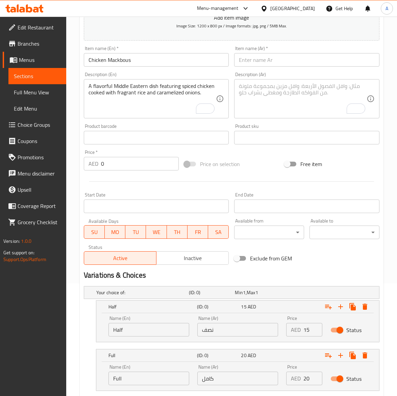
drag, startPoint x: 314, startPoint y: 62, endPoint x: 309, endPoint y: 63, distance: 5.1
click at [314, 62] on input "text" at bounding box center [306, 60] width 145 height 14
paste input "مكبوس دجاج"
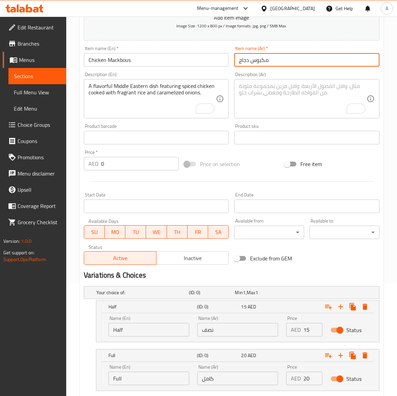
type input "مكبوس دجاج"
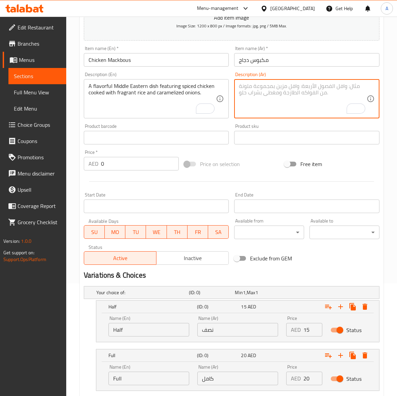
click at [319, 113] on textarea "To enrich screen reader interactions, please activate Accessibility in Grammarl…" at bounding box center [303, 99] width 128 height 32
paste textarea "طبق شرق أوسطي شهي يتكون من دجاج متبل مطبوخ مع أرز عطري وبصل مكرمل."
type textarea "طبق شرق أوسطي شهي يتكون من دجاج متبل مطبوخ مع أرز عطري وبصل مكرمل."
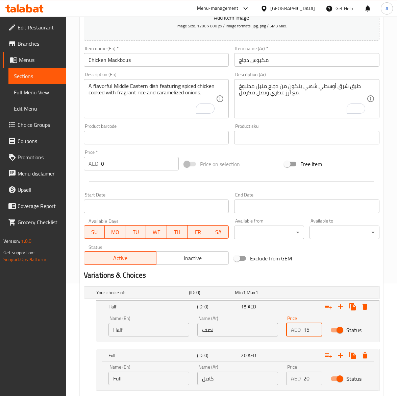
click at [306, 329] on input "15" at bounding box center [312, 330] width 19 height 14
type input "10"
click at [309, 380] on input "20" at bounding box center [312, 378] width 19 height 14
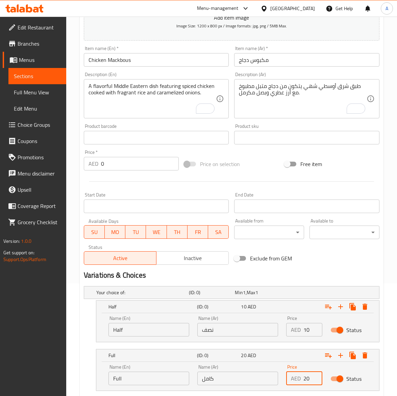
click at [309, 380] on input "20" at bounding box center [312, 378] width 19 height 14
type input "15"
click at [151, 55] on input "Chicken Mackbous" at bounding box center [156, 60] width 145 height 14
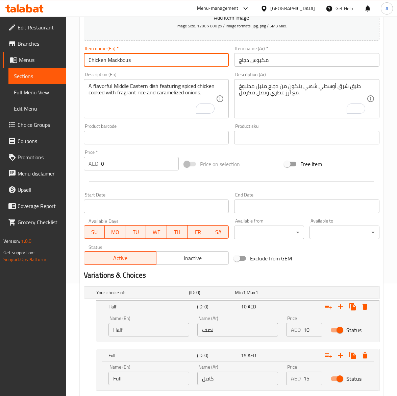
type input "Chicken Mackbous"
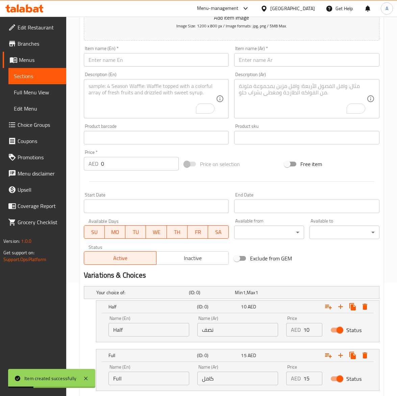
click at [111, 63] on input "text" at bounding box center [156, 60] width 145 height 14
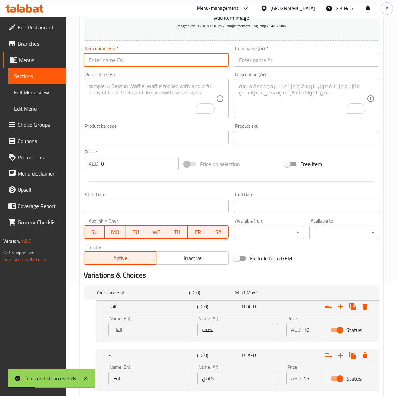
paste input "Meat Mackbous"
type input "Meat Mackbous"
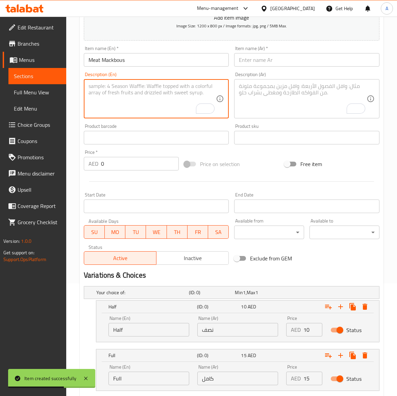
click at [130, 95] on textarea "To enrich screen reader interactions, please activate Accessibility in Grammarl…" at bounding box center [153, 99] width 128 height 32
paste textarea "A traditional Middle Eastern dish where tender meat is cooked with fragrant, sp…"
type textarea "A traditional Middle Eastern dish where tender meat is cooked with fragrant, sp…"
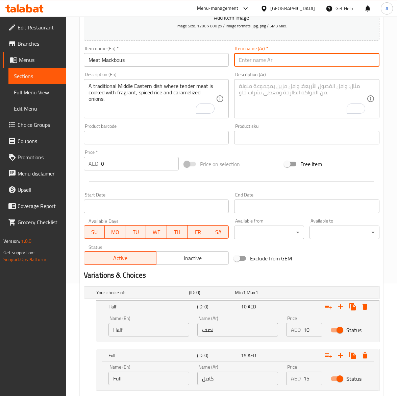
click at [262, 61] on input "text" at bounding box center [306, 60] width 145 height 14
paste input "مكبوس لحم"
type input "مكبوس لحم"
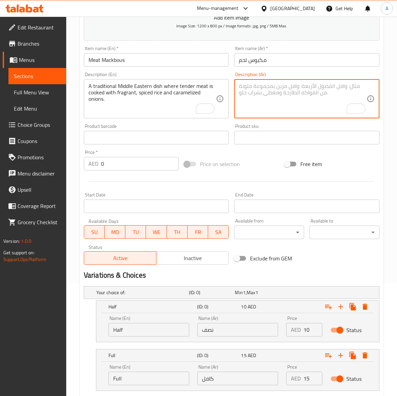
click at [273, 100] on textarea "To enrich screen reader interactions, please activate Accessibility in Grammarl…" at bounding box center [303, 99] width 128 height 32
paste textarea "طبق شرق أوسطي تقليدي، يُطهى فيه اللحم الطري مع أرز عطري متبل وبصل مكرمل."
type textarea "طبق شرق أوسطي تقليدي، يُطهى فيه اللحم الطري مع أرز عطري متبل وبصل مكرمل."
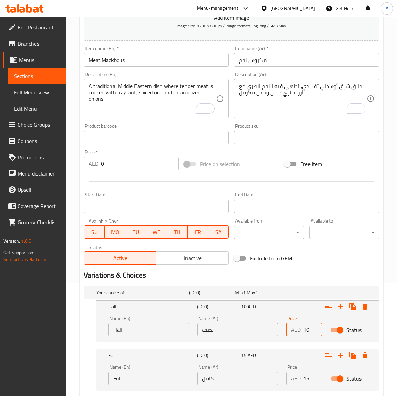
click at [308, 325] on input "10" at bounding box center [312, 330] width 19 height 14
type input "15"
click at [309, 378] on input "15" at bounding box center [312, 378] width 19 height 14
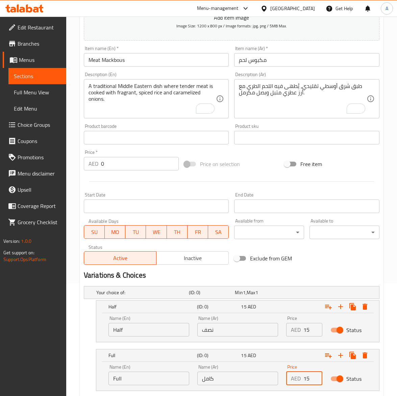
click at [309, 378] on input "15" at bounding box center [312, 378] width 19 height 14
type input "20"
click at [127, 59] on input "Meat Mackbous" at bounding box center [156, 60] width 145 height 14
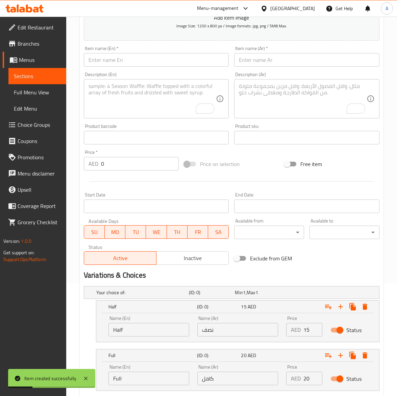
click at [114, 61] on input "text" at bounding box center [156, 60] width 145 height 14
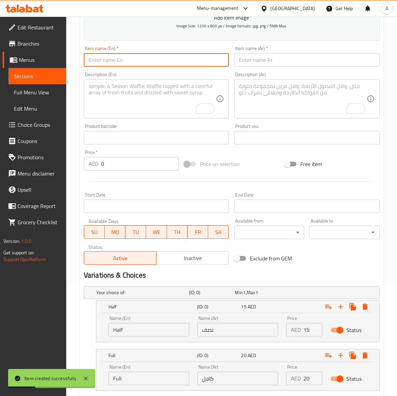
paste input "Chicken Karahi with Bread"
click at [126, 61] on input "Chicken Karahi with Bread" at bounding box center [156, 60] width 145 height 14
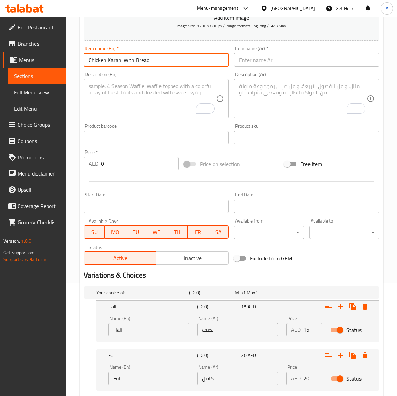
type input "Chicken Karahi With Bread"
click at [189, 258] on span "Inactive" at bounding box center [192, 258] width 67 height 10
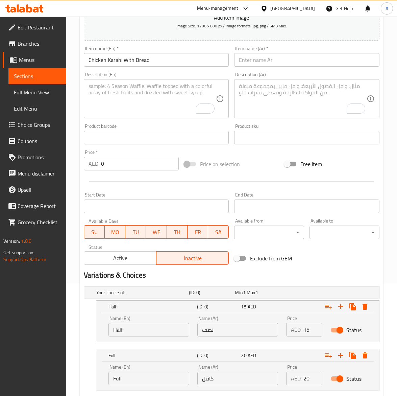
click at [115, 96] on textarea "To enrich screen reader interactions, please activate Accessibility in Grammarl…" at bounding box center [153, 99] width 128 height 32
paste textarea "Chicken cooked in a wok-like karahi with tomatoes, green chilies, and aromatic …"
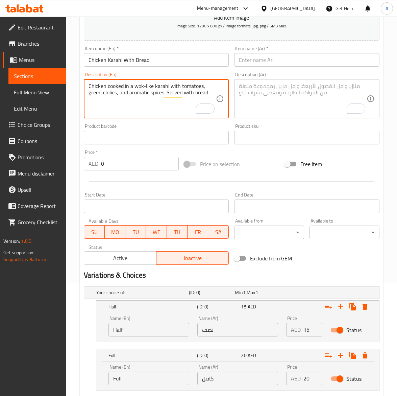
type textarea "Chicken cooked in a wok-like karahi with tomatoes, green chilies, and aromatic …"
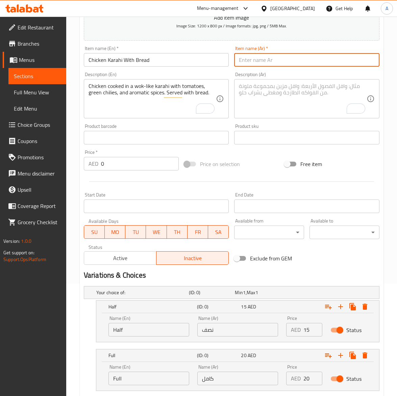
click at [281, 65] on input "text" at bounding box center [306, 60] width 145 height 14
paste input "دجاج كراهي مع خبز"
type input "دجاج كراهي مع خبز"
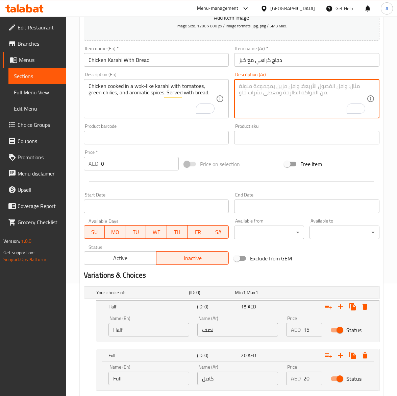
click at [269, 107] on textarea "To enrich screen reader interactions, please activate Accessibility in Grammarl…" at bounding box center [303, 99] width 128 height 32
paste textarea "دجاج مطبوخ في مقلاة "الكراهي" مع طماطم، فلفل أخضر، وبهارات عطرية. يقدم مع الخبز."
drag, startPoint x: 278, startPoint y: 83, endPoint x: 282, endPoint y: 105, distance: 22.5
click at [278, 84] on textarea "دجاج مطبوخ في مقلاة "الكراهي" مع طماطم، فلفل أخضر، وبهارات عطرية. يقدم مع الخبز." at bounding box center [303, 99] width 128 height 32
drag, startPoint x: 280, startPoint y: 83, endPoint x: 280, endPoint y: 93, distance: 10.5
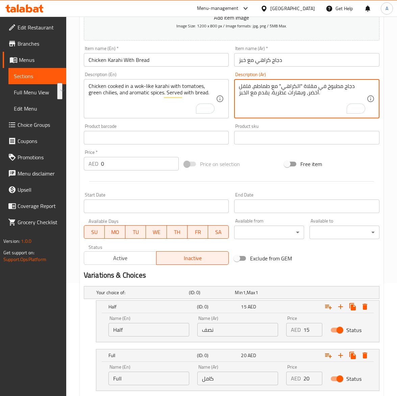
click at [280, 93] on textarea "دجاج مطبوخ في مقلاة "الكراهي" مع طماطم، فلفل أخضر، وبهارات عطرية. يقدم مع الخبز." at bounding box center [303, 99] width 128 height 32
click at [281, 93] on textarea "دجاج مطبوخ في مقلاة "الكراهي" مع طماطم، فلفل أخضر، وبهارات عطرية. يقدم مع الخبز." at bounding box center [303, 99] width 128 height 32
click at [281, 89] on textarea "دجاج مطبوخ في مقلاة "الكراهي" مع طماطم، فلفل أخضر، وبهارات عطرية. يقدم مع الخبز." at bounding box center [303, 99] width 128 height 32
drag, startPoint x: 308, startPoint y: 87, endPoint x: 313, endPoint y: 89, distance: 5.3
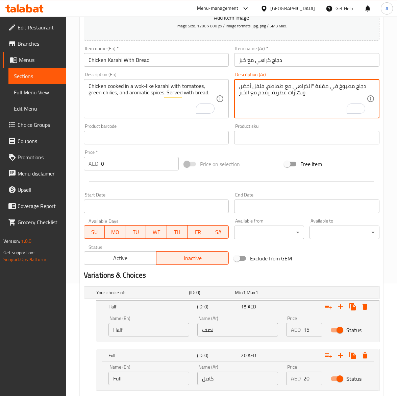
click at [313, 89] on textarea "دجاج مطبوخ في مقلاة "الكراهي مع طماطم، فلفل أخضر، وبهارات عطرية. يقدم مع الخبز." at bounding box center [303, 99] width 128 height 32
click at [240, 90] on textarea "دجاج مطبوخ في مقلاة كراهي مع طماطم، فلفل أخضر، وبهارات عطرية. يقدم مع الخبز." at bounding box center [303, 99] width 128 height 32
type textarea "دجاج مطبوخ في مقلاة كراهي مع طماطم، فلفل أخضر حار، وبهارات عطرية. يقدم مع الخبز."
click at [181, 58] on input "Chicken Karahi With Bread" at bounding box center [156, 60] width 145 height 14
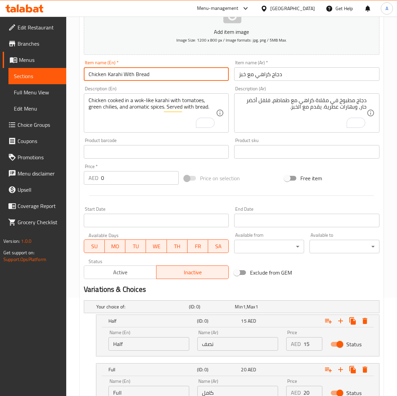
scroll to position [70, 0]
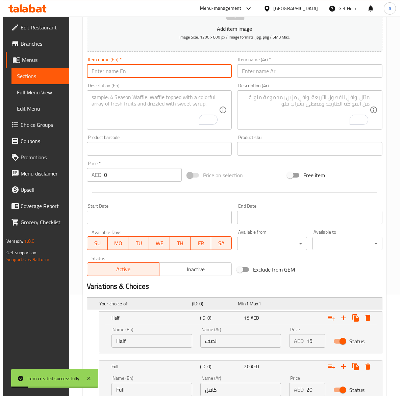
scroll to position [113, 0]
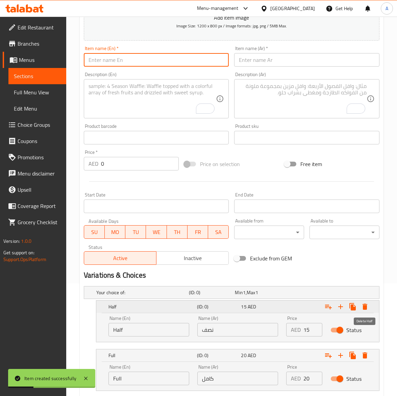
click at [367, 302] on icon "Expand" at bounding box center [365, 306] width 8 height 8
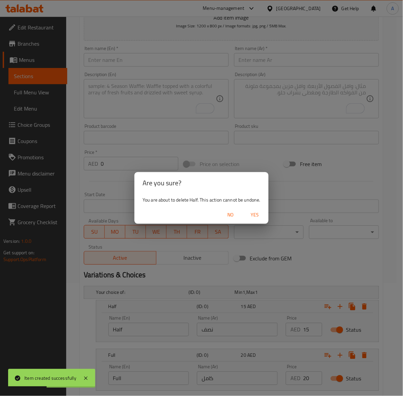
click at [262, 215] on span "Yes" at bounding box center [255, 214] width 16 height 8
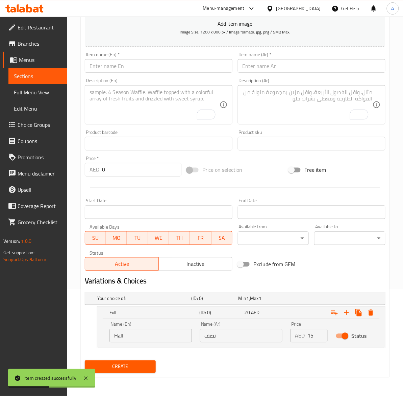
scroll to position [106, 0]
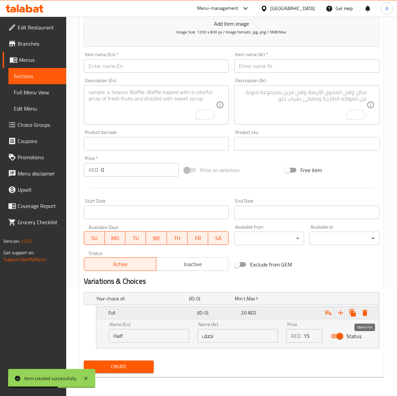
click at [366, 311] on icon "Expand" at bounding box center [365, 312] width 5 height 6
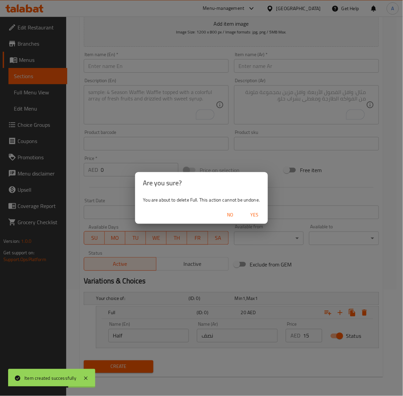
click at [257, 215] on span "Yes" at bounding box center [254, 214] width 16 height 8
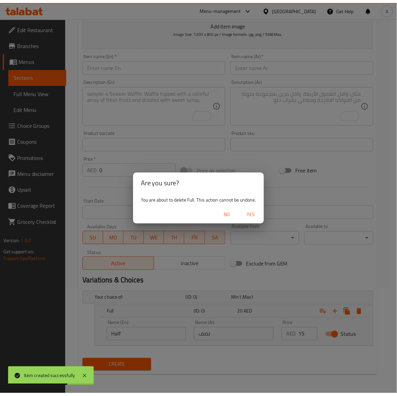
scroll to position [80, 0]
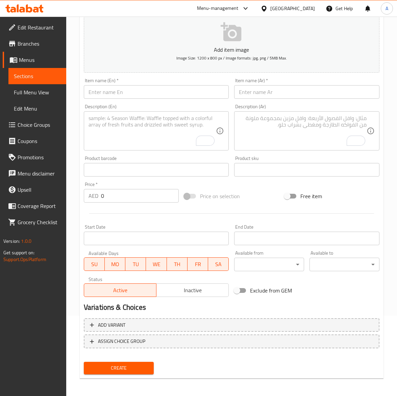
click at [100, 90] on input "text" at bounding box center [156, 92] width 145 height 14
paste input "Plain Paratha"
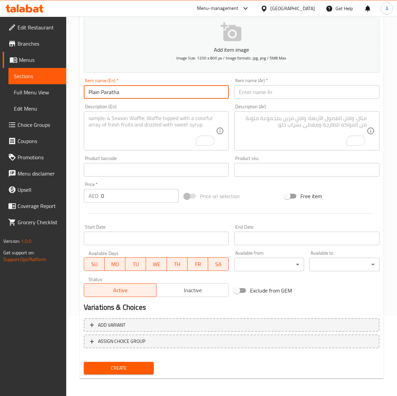
type input "Plain Paratha"
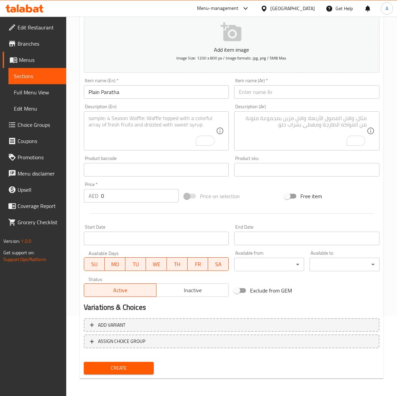
click at [115, 198] on input "0" at bounding box center [140, 196] width 78 height 14
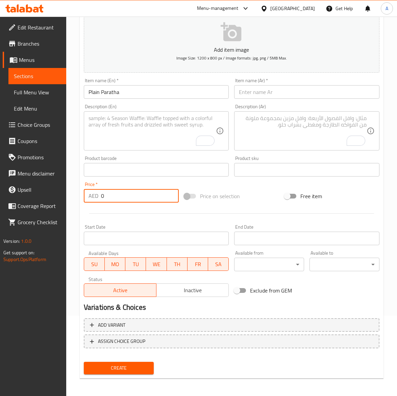
paste input "3"
type input "3"
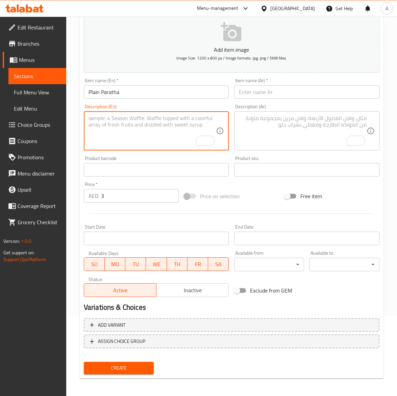
click at [142, 123] on textarea "To enrich screen reader interactions, please activate Accessibility in Grammarl…" at bounding box center [153, 131] width 128 height 32
paste textarea "A flaky, layered Indian flatbread made from whole wheat dough, cooked on a grid…"
type textarea "A flaky, layered Indian flatbread made from whole wheat dough, cooked on a grid…"
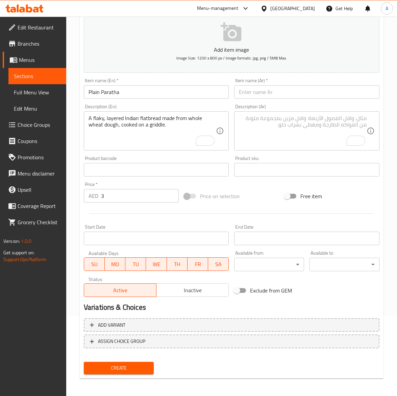
click at [311, 97] on input "text" at bounding box center [306, 92] width 145 height 14
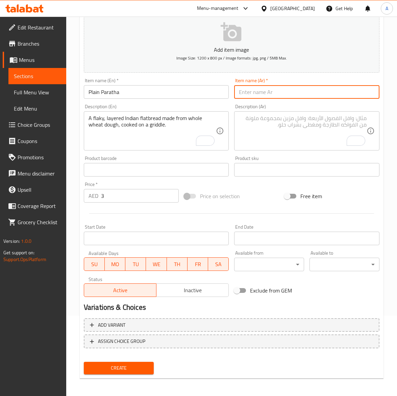
paste input "براتا سادة"
type input "براتا سادة"
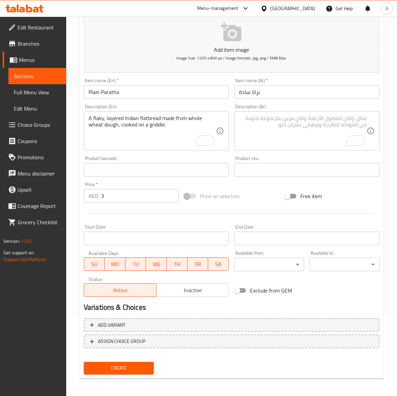
click at [295, 130] on textarea "To enrich screen reader interactions, please activate Accessibility in Grammarl…" at bounding box center [303, 131] width 128 height 32
paste textarea "خبز هندي مسطح متعدد الطبقات، مصنوع من دقيق القمح الكامل ويُطهى على صاج."
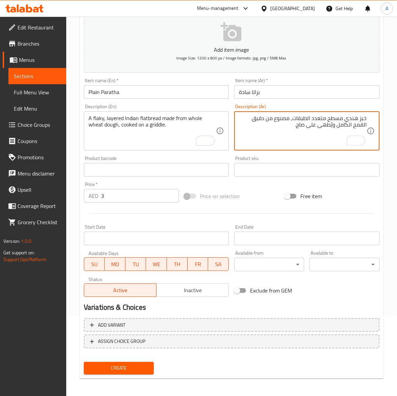
type textarea "خبز هندي مسطح متعدد الطبقات، مصنوع من دقيق القمح الكامل ويُطهى على صاج."
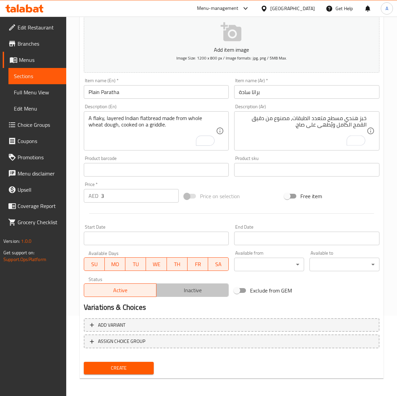
click at [190, 289] on span "Inactive" at bounding box center [192, 290] width 67 height 10
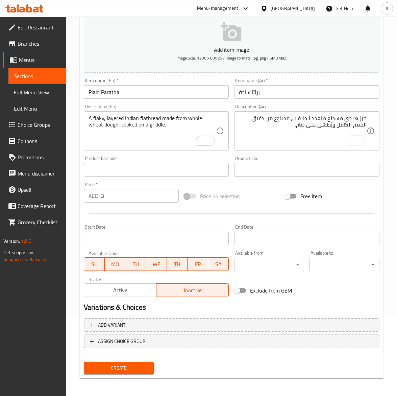
click at [165, 104] on div "Description (En) A flaky, layered Indian flatbread made from whole wheat dough,…" at bounding box center [156, 127] width 145 height 46
click at [163, 95] on input "Plain Paratha" at bounding box center [156, 92] width 145 height 14
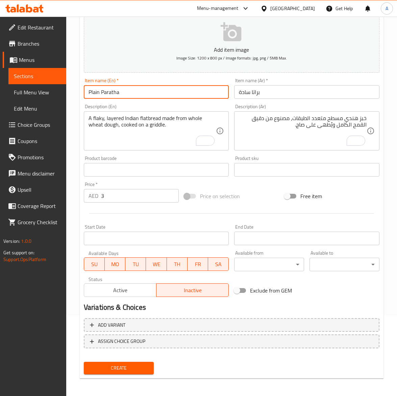
click at [84, 362] on button "Create" at bounding box center [119, 368] width 70 height 13
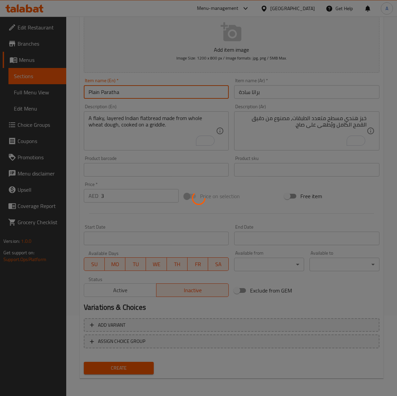
type input "0"
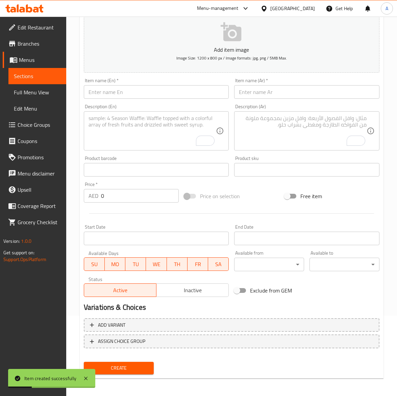
click at [115, 88] on input "text" at bounding box center [156, 92] width 145 height 14
paste input "Chicken Paratha"
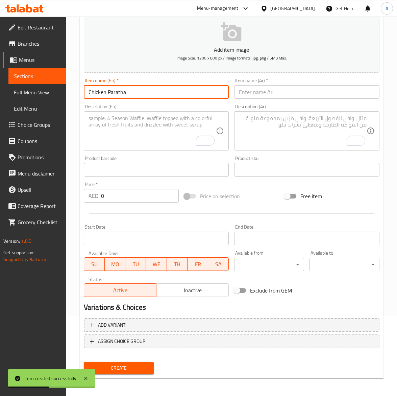
type input "Chicken Paratha"
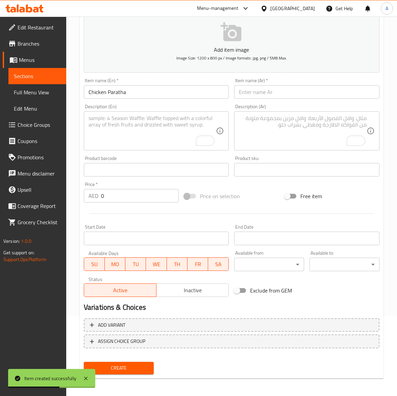
click at [117, 201] on input "0" at bounding box center [140, 196] width 78 height 14
paste input "6"
type input "6"
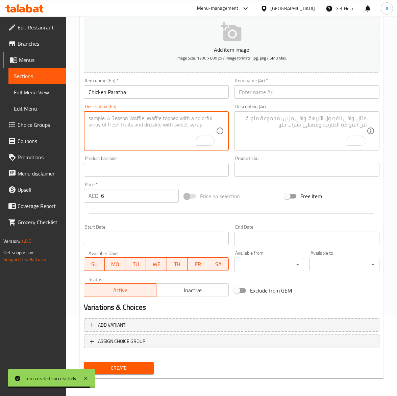
click at [131, 127] on textarea "To enrich screen reader interactions, please activate Accessibility in Grammarl…" at bounding box center [153, 131] width 128 height 32
paste textarea "A savory Indian flatbread stuffed with spiced minced chicken and cooked until g…"
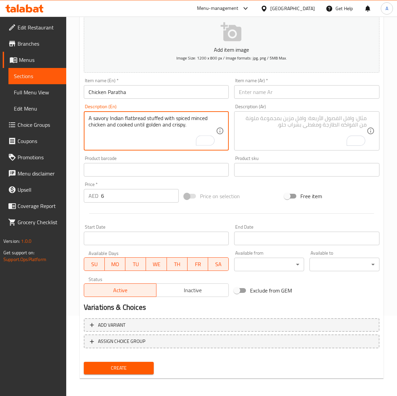
type textarea "A savory Indian flatbread stuffed with spiced minced chicken and cooked until g…"
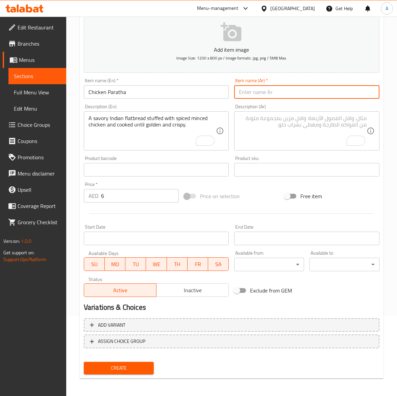
click at [324, 91] on input "text" at bounding box center [306, 92] width 145 height 14
paste input "براتا بالدجاج"
type input "براتا بالدجاج"
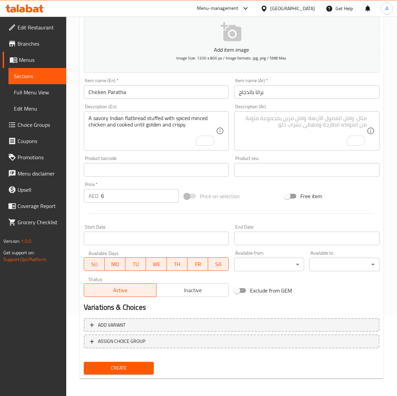
click at [260, 125] on textarea "To enrich screen reader interactions, please activate Accessibility in Grammarl…" at bounding box center [303, 131] width 128 height 32
paste textarea "خبز هندي مسطح محشو بالدجاج المفروم المتبل ومطهو حتى يصبح ذهبياً ومقرمشاً."
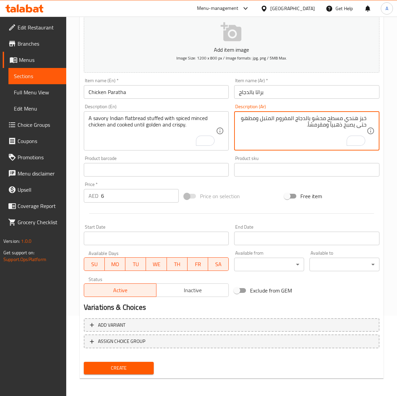
type textarea "خبز هندي مسطح محشو بالدجاج المفروم المتبل ومطهو حتى يصبح ذهبياً ومقرمشاً."
click at [157, 87] on input "Chicken Paratha" at bounding box center [156, 92] width 145 height 14
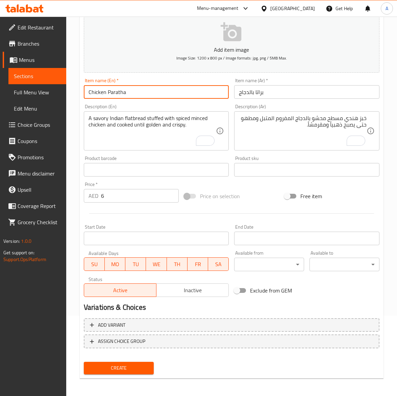
click at [84, 362] on button "Create" at bounding box center [119, 368] width 70 height 13
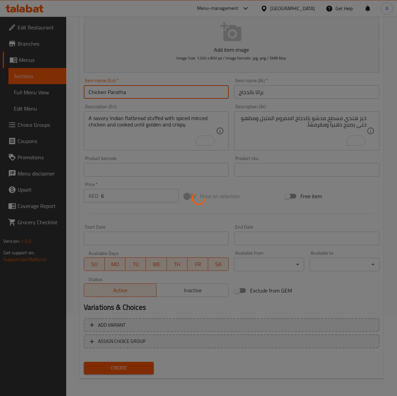
type input "0"
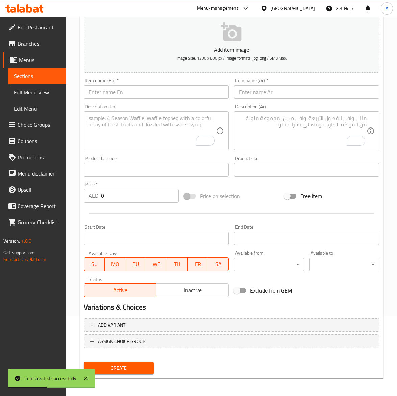
click at [120, 91] on input "text" at bounding box center [156, 92] width 145 height 14
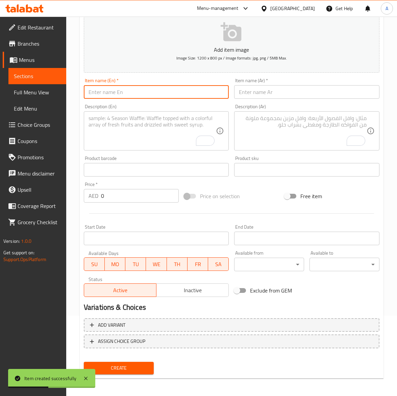
paste input "Omelet Paratha"
type input "Omelet Paratha"
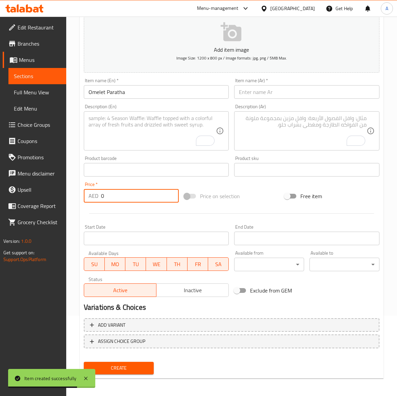
click at [119, 196] on input "0" at bounding box center [140, 196] width 78 height 14
paste input "8"
type input "8"
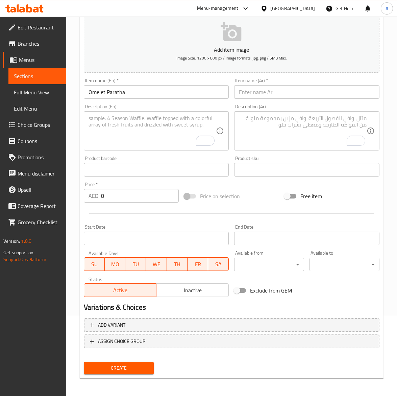
click at [122, 130] on textarea "To enrich screen reader interactions, please activate Accessibility in Grammarl…" at bounding box center [153, 131] width 128 height 32
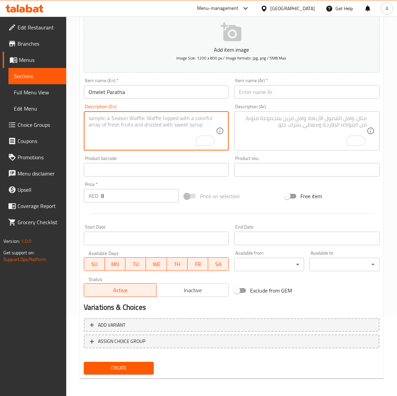
paste textarea "A delicious Indian flatbread stuffed with a spiced, fluffy omelet and cooked un…"
type textarea "A delicious Indian flatbread stuffed with a spiced, fluffy omelet and cooked un…"
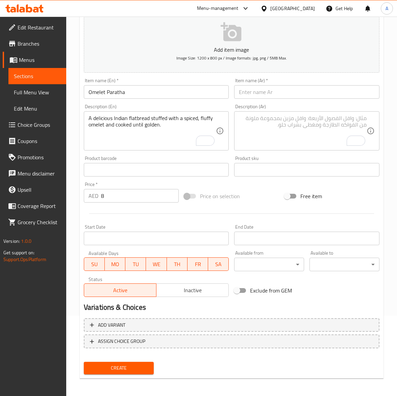
click at [295, 100] on div "Item name (Ar)   * Item name (Ar) *" at bounding box center [306, 88] width 151 height 26
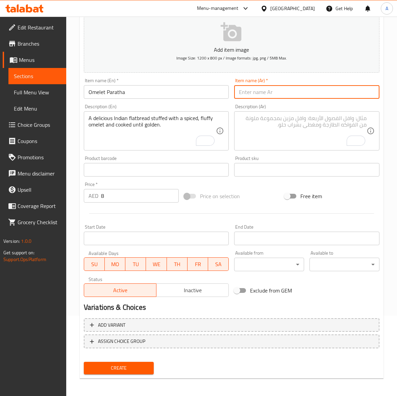
click at [292, 94] on input "text" at bounding box center [306, 92] width 145 height 14
paste input "براتا بالأومليت"
type input "براتا بالأومليت"
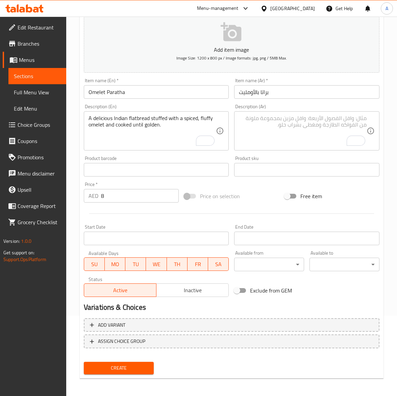
click at [267, 141] on textarea "To enrich screen reader interactions, please activate Accessibility in Grammarl…" at bounding box center [303, 131] width 128 height 32
paste textarea "خبز هندي لذيذ محشو بالأومليت المتبل والهش ومطهو حتى يصبح ذهبياً."
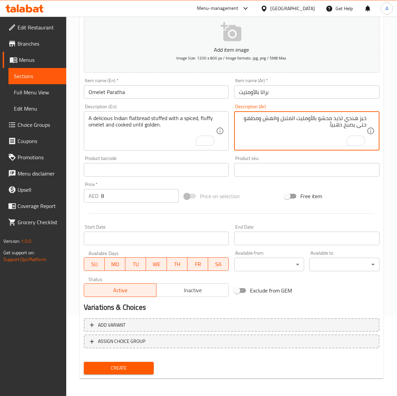
type textarea "خبز هندي لذيذ محشو بالأومليت المتبل والهش ومطهو حتى يصبح ذهبياً."
click at [163, 90] on input "Omelet Paratha" at bounding box center [156, 92] width 145 height 14
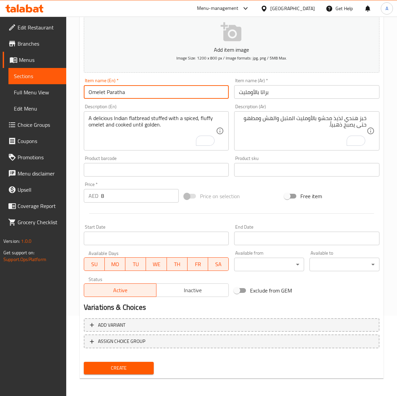
click at [84, 362] on button "Create" at bounding box center [119, 368] width 70 height 13
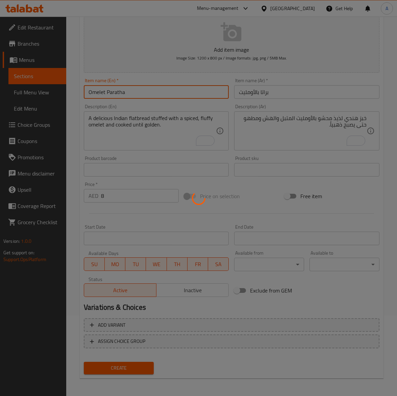
type input "0"
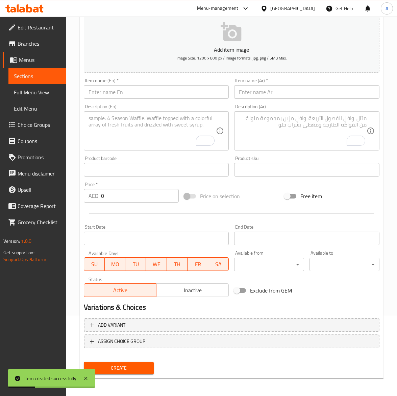
click at [126, 95] on input "text" at bounding box center [156, 92] width 145 height 14
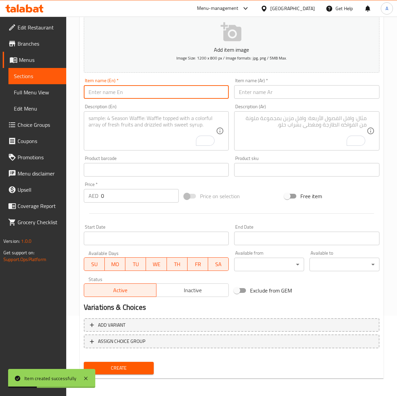
paste input "Potato Paratha"
type input "Potato Paratha"
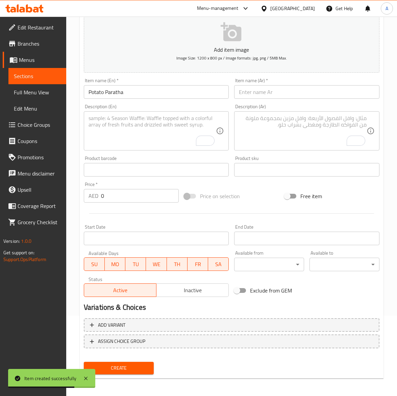
click at [150, 125] on textarea "To enrich screen reader interactions, please activate Accessibility in Grammarl…" at bounding box center [153, 131] width 128 height 32
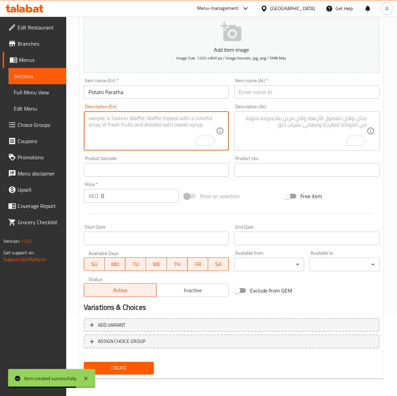
paste textarea "A soft Indian flatbread stuffed with a flavorful mixture of spiced mashed potat…"
type textarea "A soft Indian flatbread stuffed with a flavorful mixture of spiced mashed potat…"
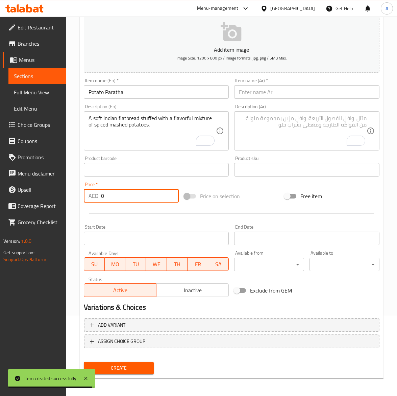
click at [119, 197] on input "0" at bounding box center [140, 196] width 78 height 14
type input "8"
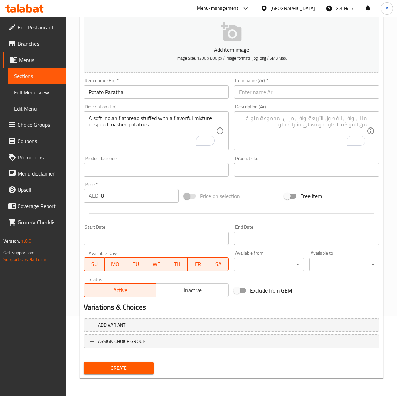
click at [262, 95] on input "text" at bounding box center [306, 92] width 145 height 14
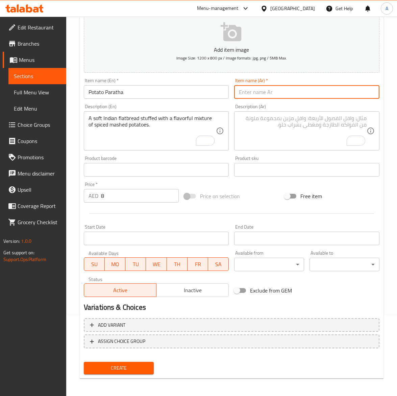
paste input "براتا بالبطاطس"
type input "براتا بالبطاطس"
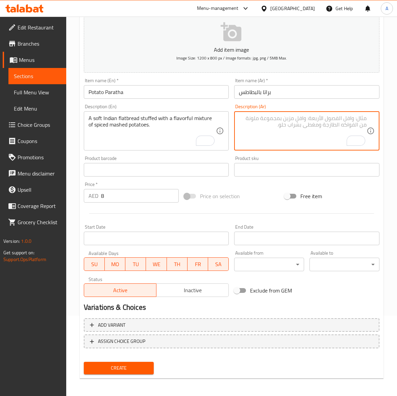
click at [281, 134] on textarea "To enrich screen reader interactions, please activate Accessibility in Grammarl…" at bounding box center [303, 131] width 128 height 32
paste textarea "خبز هندي طري محشو بمزيج لذيذ من البطاطس المهروسة والمتبلة."
type textarea "خبز هندي طري محشو بمزيج لذيذ من البطاطس المهروسة والمتبلة."
click at [197, 292] on span "Inactive" at bounding box center [192, 290] width 67 height 10
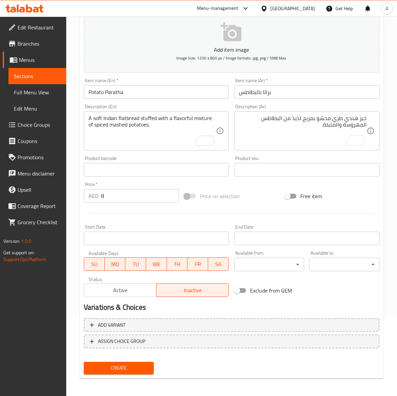
click at [131, 93] on input "Potato Paratha" at bounding box center [156, 92] width 145 height 14
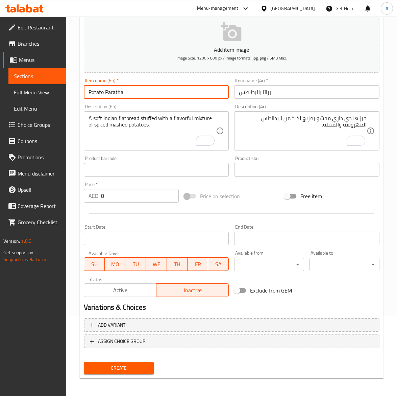
click at [84, 362] on button "Create" at bounding box center [119, 368] width 70 height 13
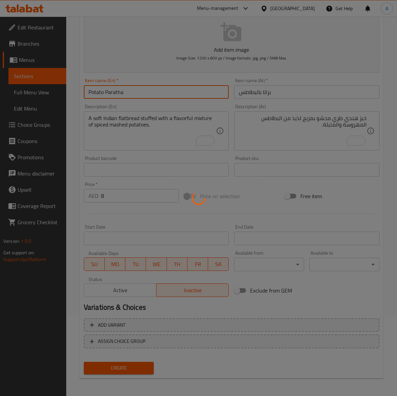
type input "0"
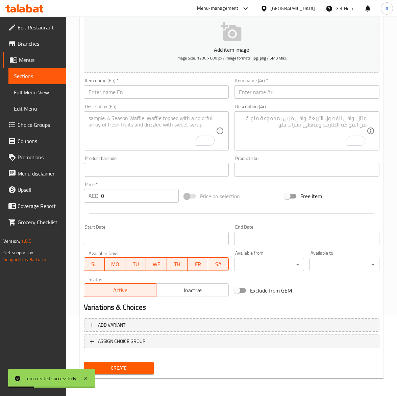
click at [130, 92] on input "text" at bounding box center [156, 92] width 145 height 14
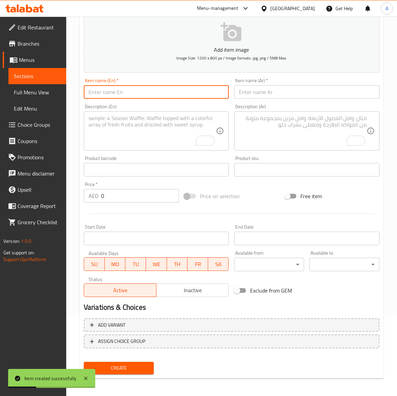
paste input "Fried Rice"
type input "Fried Rice"
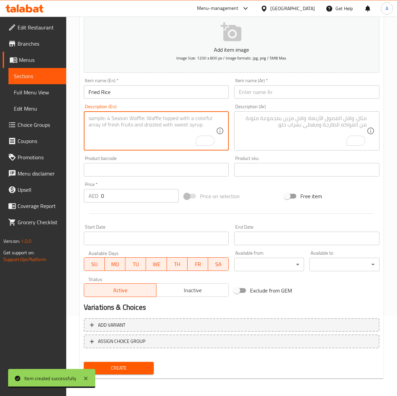
click at [173, 131] on textarea "To enrich screen reader interactions, please activate Accessibility in Grammarl…" at bounding box center [153, 131] width 128 height 32
paste textarea "A flavorful dish made by stir-frying cooked rice with vegetables, eggs, and sea…"
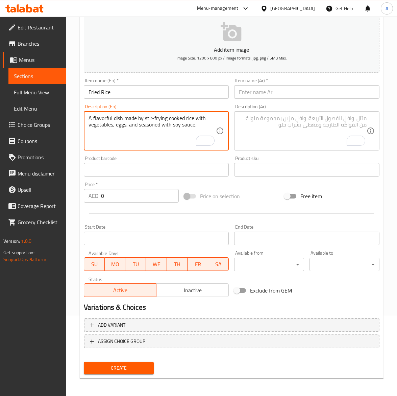
type textarea "A flavorful dish made by stir-frying cooked rice with vegetables, eggs, and sea…"
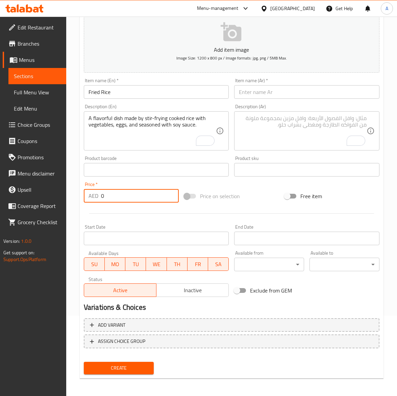
click at [111, 198] on input "0" at bounding box center [140, 196] width 78 height 14
type input "6"
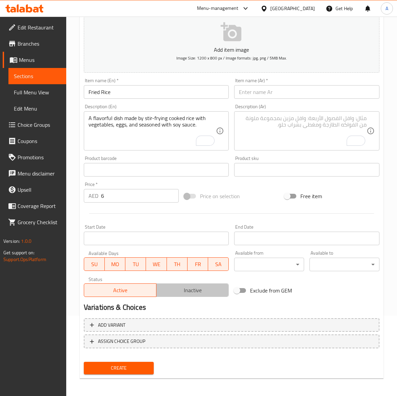
click at [176, 291] on span "Inactive" at bounding box center [192, 290] width 67 height 10
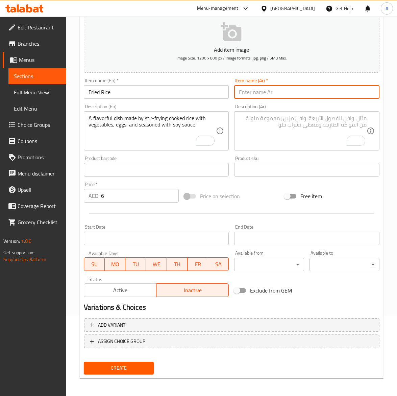
click at [260, 97] on input "text" at bounding box center [306, 92] width 145 height 14
paste input "أرز مقلي"
type input "أرز مقلي"
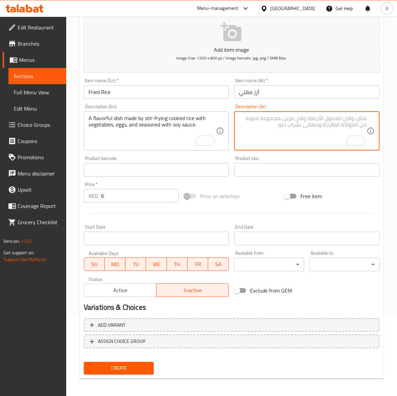
click at [333, 119] on textarea "To enrich screen reader interactions, please activate Accessibility in Grammarl…" at bounding box center [303, 131] width 128 height 32
paste textarea "طبق لذيذ يُحضر بقلي الأرز المطبوخ مع الخضار والبيض ويُتبل بصلصة الصويا."
type textarea "طبق لذيذ يُحضر بقلي الأرز المطبوخ مع الخضار والبيض ويُتبل بصلصة الصويا."
click at [118, 95] on input "Fried Rice" at bounding box center [156, 92] width 145 height 14
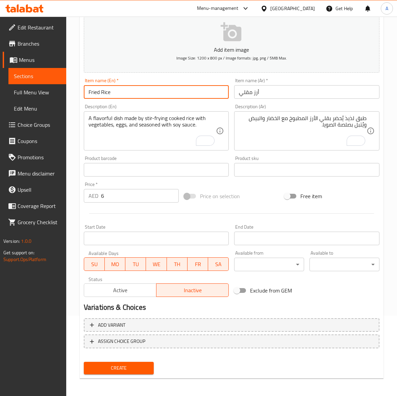
click at [84, 362] on button "Create" at bounding box center [119, 368] width 70 height 13
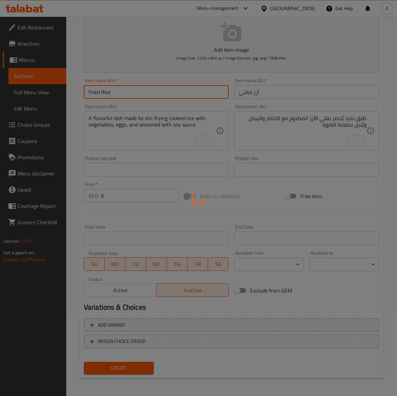
type input "0"
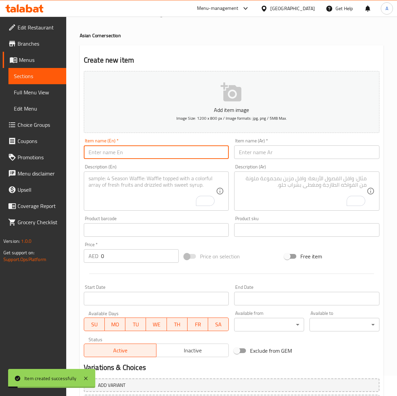
scroll to position [0, 0]
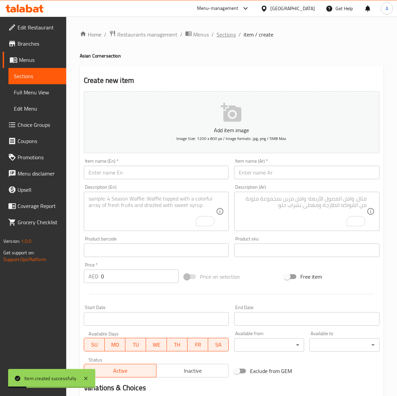
click at [222, 34] on span "Sections" at bounding box center [226, 34] width 19 height 8
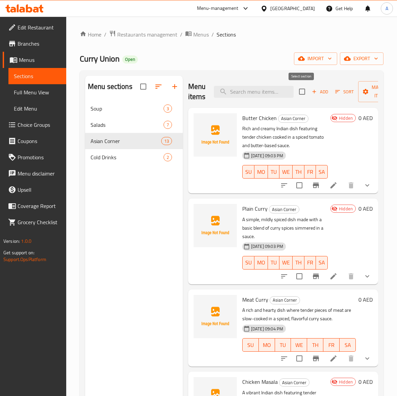
click at [301, 90] on input "checkbox" at bounding box center [302, 91] width 14 height 14
checkbox input "true"
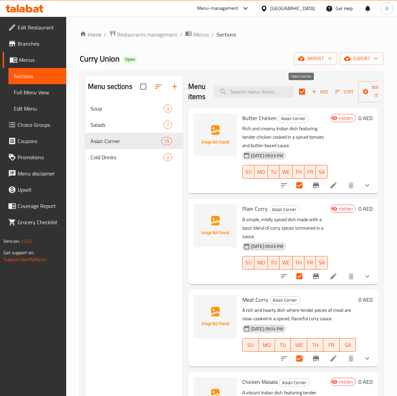
checkbox input "true"
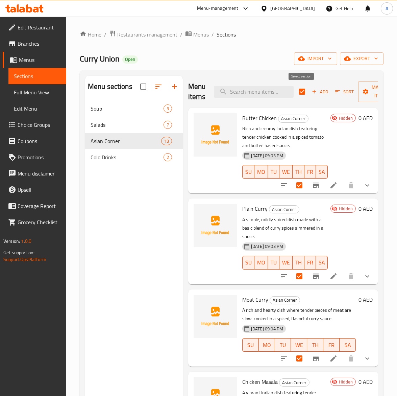
checkbox input "true"
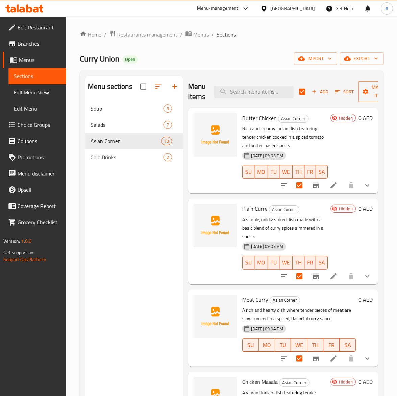
click at [362, 97] on button "Manage items" at bounding box center [380, 91] width 45 height 21
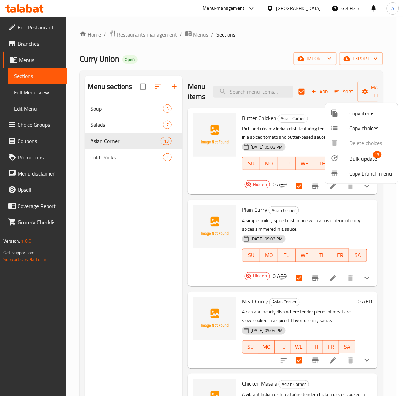
click at [352, 155] on span "Bulk update" at bounding box center [364, 158] width 28 height 8
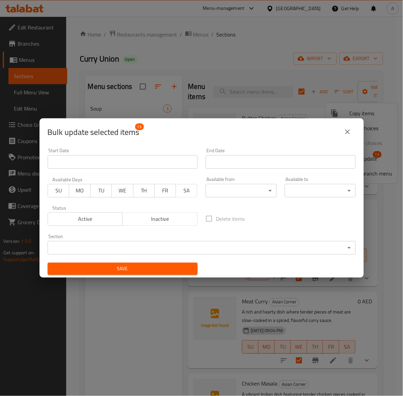
click at [158, 217] on span "Inactive" at bounding box center [160, 219] width 70 height 10
click at [148, 269] on span "Save" at bounding box center [122, 269] width 139 height 8
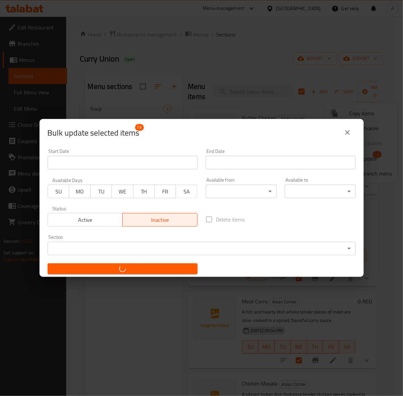
checkbox input "false"
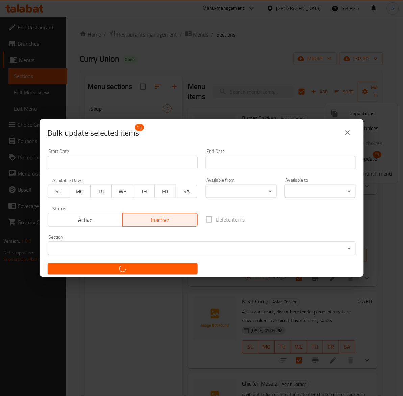
checkbox input "false"
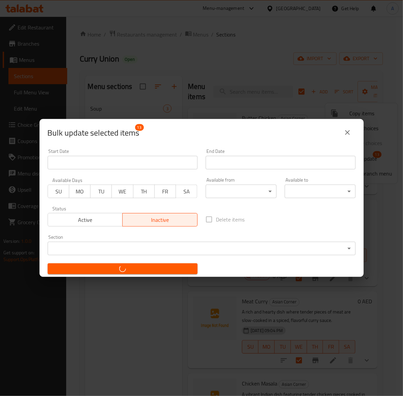
checkbox input "false"
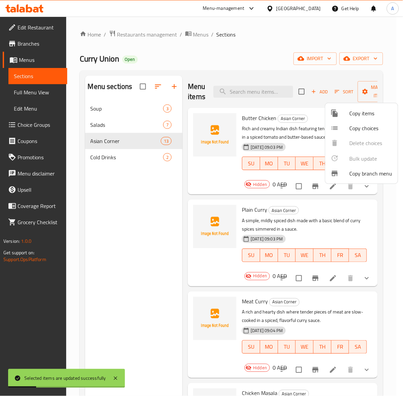
click at [159, 272] on div at bounding box center [201, 198] width 403 height 396
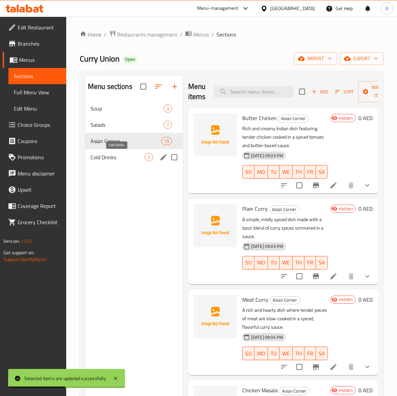
click at [139, 158] on span "Cold Drinks" at bounding box center [118, 157] width 54 height 8
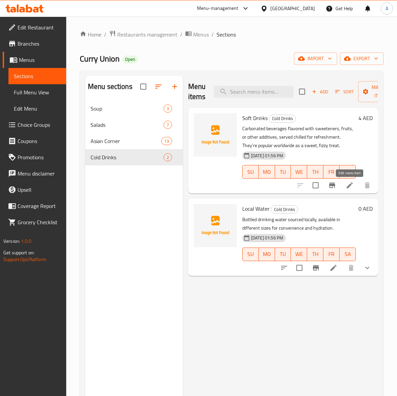
click at [348, 188] on icon at bounding box center [350, 185] width 8 height 8
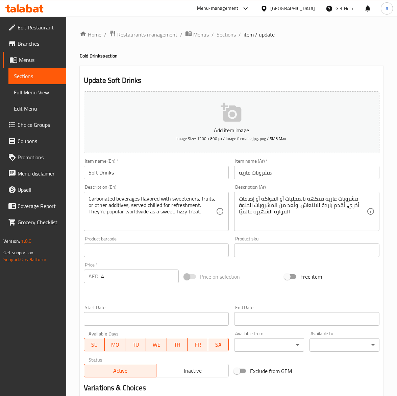
drag, startPoint x: 228, startPoint y: 38, endPoint x: 227, endPoint y: 50, distance: 12.2
click at [228, 38] on span "Sections" at bounding box center [226, 34] width 19 height 8
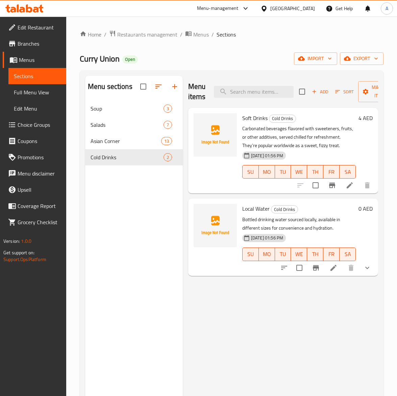
click at [339, 265] on li at bounding box center [333, 268] width 19 height 12
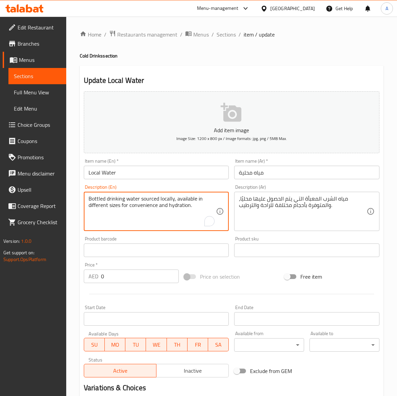
drag, startPoint x: 156, startPoint y: 203, endPoint x: 199, endPoint y: 208, distance: 43.2
click at [199, 208] on textarea "Bottled drinking water sourced locally, available in different sizes for conven…" at bounding box center [153, 211] width 128 height 32
click at [168, 208] on textarea "Bottled drinking water sourced locally, available in different sizes for conven…" at bounding box center [153, 211] width 128 height 32
click at [156, 207] on textarea "Bottled drinking water sourced locally, available in different sizes for conven…" at bounding box center [153, 211] width 128 height 32
drag, startPoint x: 156, startPoint y: 207, endPoint x: 196, endPoint y: 207, distance: 39.9
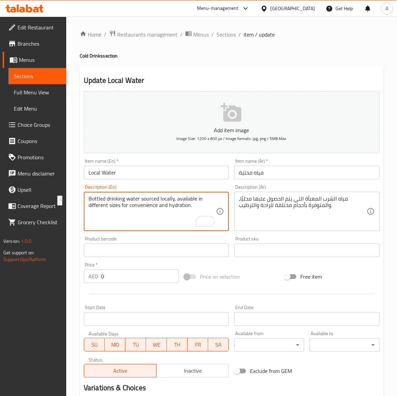
click at [196, 207] on textarea "Bottled drinking water sourced locally, available in different sizes for conven…" at bounding box center [153, 211] width 128 height 32
type textarea "Bottled drinking water sourced locally, available in different sizes for conven…"
click at [124, 171] on input "Local Water" at bounding box center [156, 173] width 145 height 14
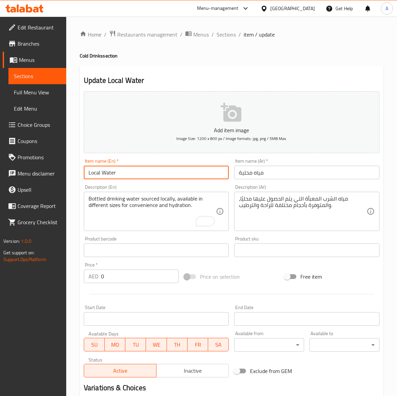
click at [225, 33] on span "Sections" at bounding box center [226, 34] width 19 height 8
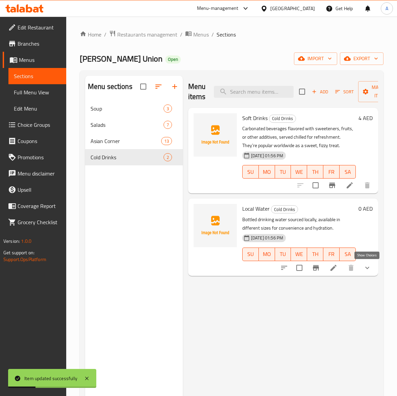
click at [370, 266] on icon "show more" at bounding box center [367, 268] width 8 height 8
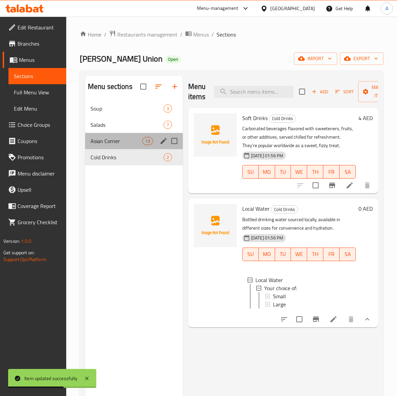
click at [112, 135] on div "Asian Corner 13" at bounding box center [134, 141] width 98 height 16
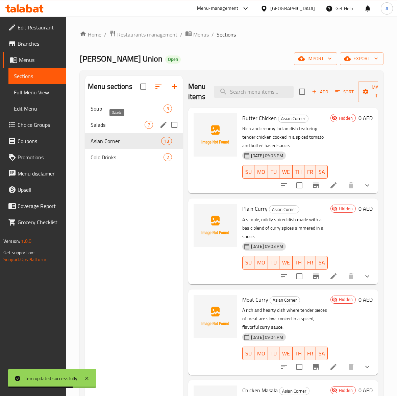
click at [105, 126] on span "Salads" at bounding box center [118, 125] width 54 height 8
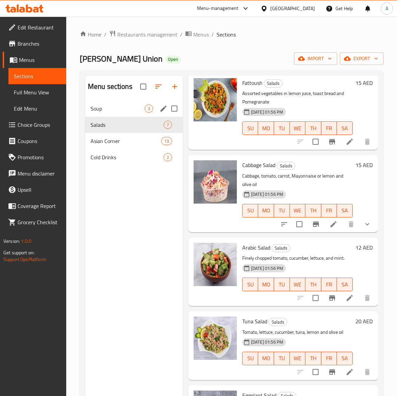
click at [105, 103] on div "Soup 3" at bounding box center [134, 108] width 98 height 16
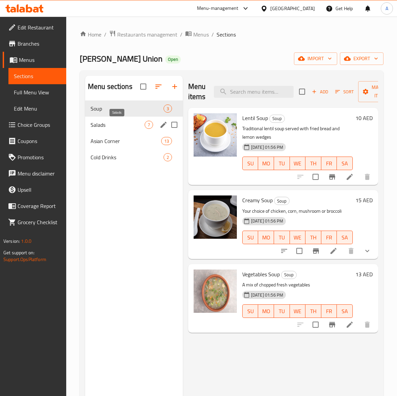
click at [113, 123] on span "Salads" at bounding box center [118, 125] width 54 height 8
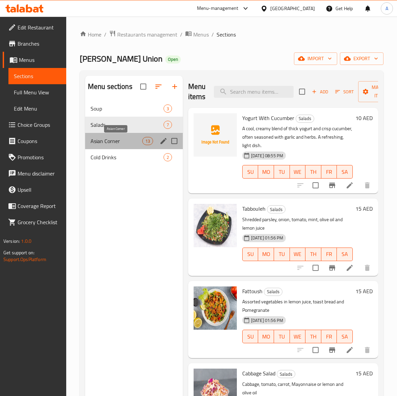
click at [114, 140] on span "Asian Corner" at bounding box center [117, 141] width 52 height 8
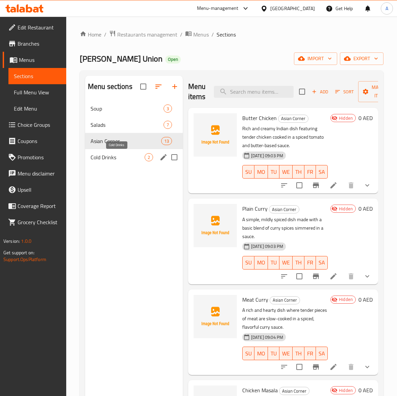
click at [115, 157] on span "Cold Drinks" at bounding box center [118, 157] width 54 height 8
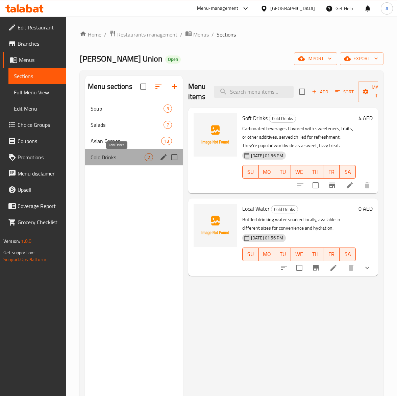
click at [115, 157] on span "Cold Drinks" at bounding box center [118, 157] width 54 height 8
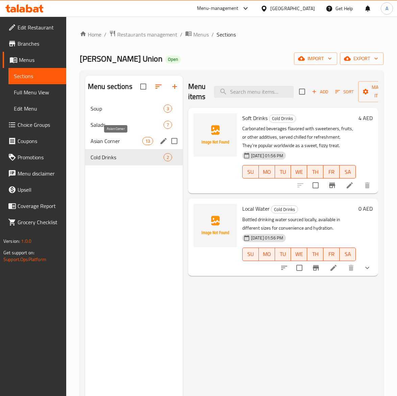
click at [116, 139] on span "Asian Corner" at bounding box center [117, 141] width 52 height 8
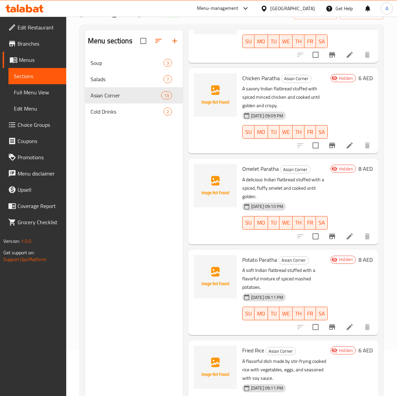
scroll to position [95, 0]
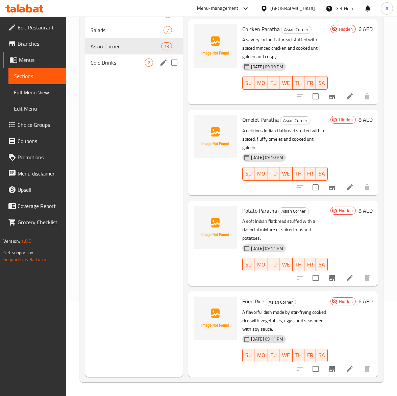
click at [104, 64] on span "Cold Drinks" at bounding box center [118, 62] width 54 height 8
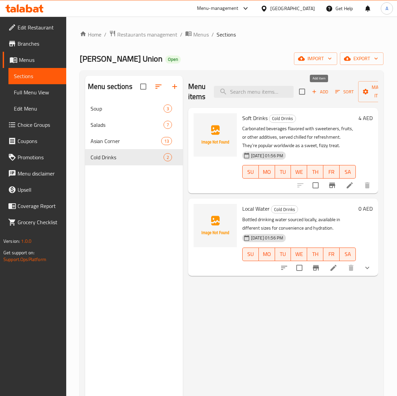
click at [314, 93] on icon "button" at bounding box center [314, 92] width 6 height 6
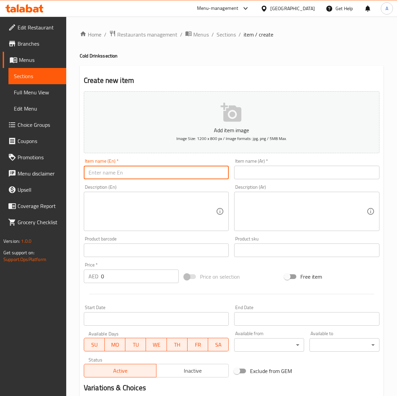
drag, startPoint x: 156, startPoint y: 172, endPoint x: 155, endPoint y: 176, distance: 4.8
click at [156, 172] on input "text" at bounding box center [156, 173] width 145 height 14
paste input "Laban Shake (Iraqi)"
click at [119, 173] on input "Laban Shake (Iraqi)" at bounding box center [156, 173] width 145 height 14
click at [140, 177] on input "Laban Shake - Iraqi)" at bounding box center [156, 173] width 145 height 14
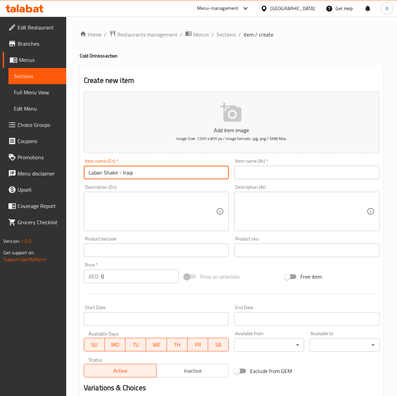
type input "Laban Shake - Iraqi"
click at [120, 274] on input "0" at bounding box center [140, 276] width 78 height 14
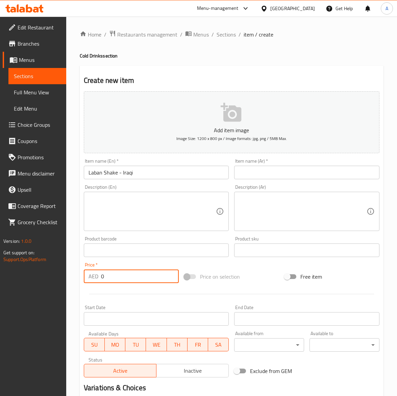
click at [120, 274] on input "0" at bounding box center [140, 276] width 78 height 14
type input "6"
click at [135, 214] on textarea at bounding box center [153, 211] width 128 height 32
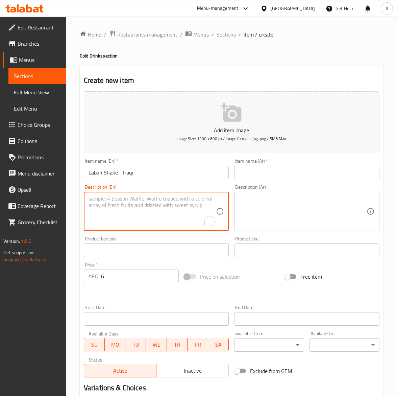
paste textarea "A refreshing yogurt-based drink blended with ice, sometimes flavored with mint …"
type textarea "A refreshing yogurt-based drink blended with ice, sometimes flavored with mint …"
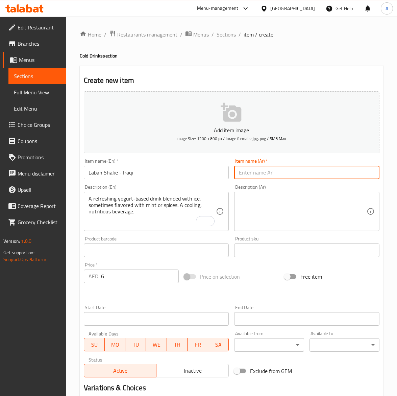
click at [273, 173] on input "text" at bounding box center [306, 173] width 145 height 14
paste input "شنينة (عراقي)"
click at [357, 175] on input "شنينة (عراقي" at bounding box center [306, 173] width 145 height 14
type input "شنينة -عراقي"
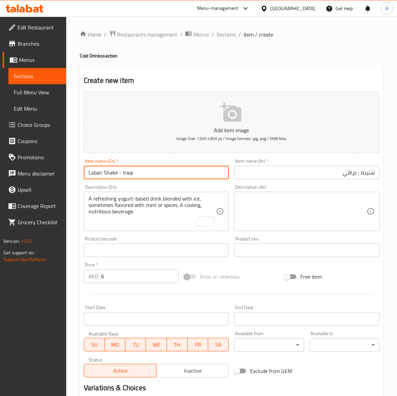
click at [102, 172] on input "Laban Shake - Iraqi" at bounding box center [156, 173] width 145 height 14
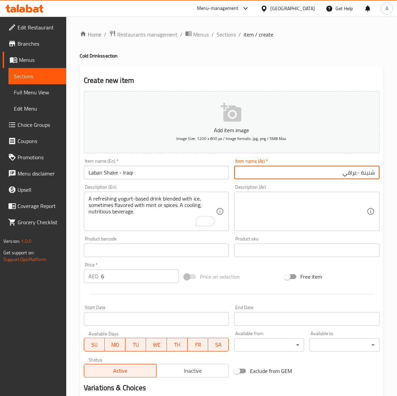
drag, startPoint x: 360, startPoint y: 173, endPoint x: 395, endPoint y: 173, distance: 35.5
click at [395, 173] on div "Home / Restaurants management / Menus / Sections / item / create Cold Drinks se…" at bounding box center [231, 247] width 331 height 461
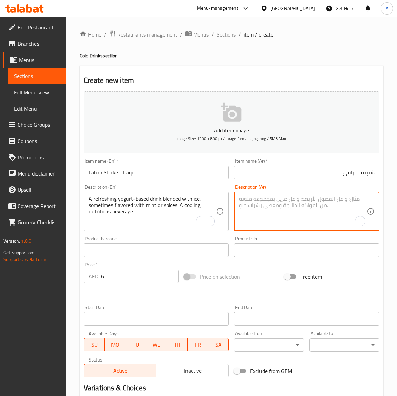
click at [303, 208] on textarea "To enrich screen reader interactions, please activate Accessibility in Grammarl…" at bounding box center [303, 211] width 128 height 32
paste textarea "مشروب منعش يعتمد على الزبادي، يخلط مع الثلج وأحياناً يُنكه بالنعناع. مشروب مغذٍ…"
type textarea "مشروب منعش يعتمد على الزبادي، يخلط مع الثلج وأحياناً يُنكه بالنعناع. مشروب مغذٍ…"
click at [117, 271] on input "6" at bounding box center [140, 276] width 78 height 14
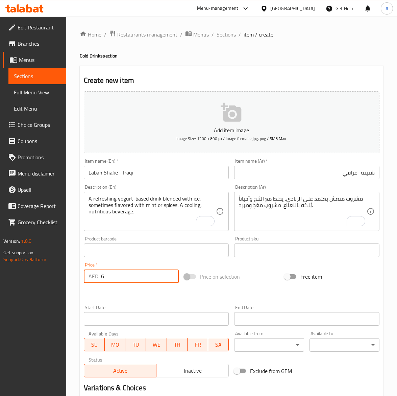
click at [117, 271] on input "6" at bounding box center [140, 276] width 78 height 14
click at [117, 270] on input "6" at bounding box center [140, 276] width 78 height 14
click at [113, 274] on input "6" at bounding box center [140, 276] width 78 height 14
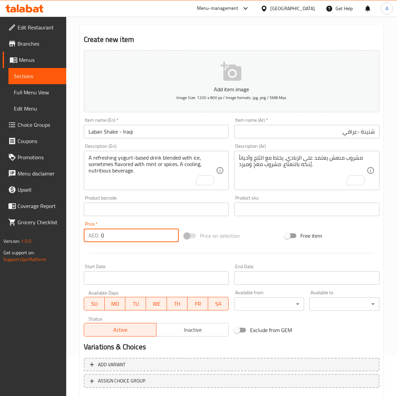
scroll to position [80, 0]
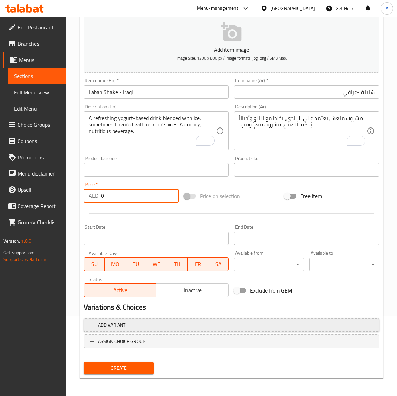
type input "0"
click at [218, 325] on span "Add variant" at bounding box center [231, 325] width 283 height 8
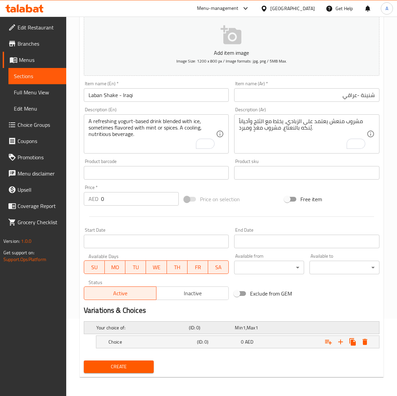
scroll to position [77, 0]
click at [338, 342] on icon "Expand" at bounding box center [341, 342] width 8 height 8
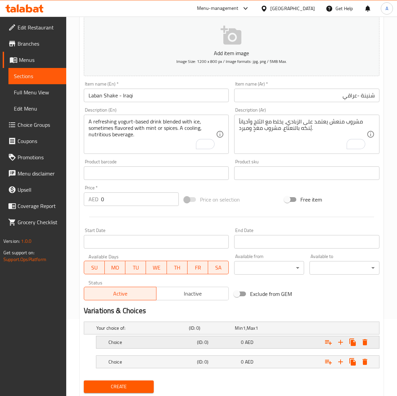
click at [128, 343] on h5 "Choice" at bounding box center [151, 342] width 86 height 7
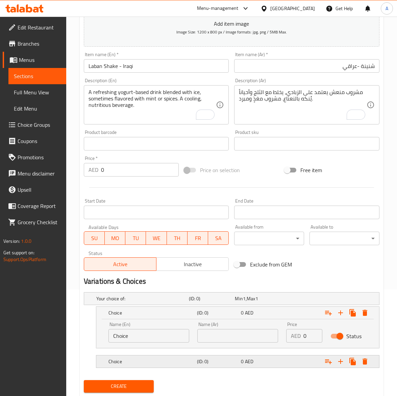
scroll to position [119, 0]
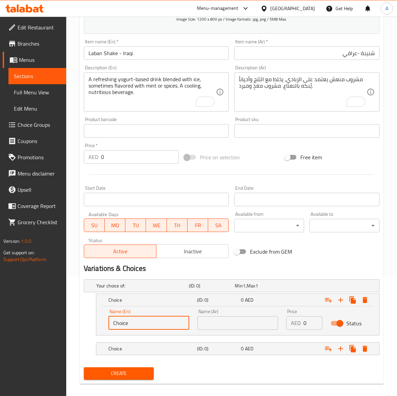
click at [152, 318] on input "Choice" at bounding box center [148, 323] width 81 height 14
type input "’"
type input "Mint"
click at [102, 351] on div "Choice (ID: 0) 0 AED" at bounding box center [237, 348] width 283 height 12
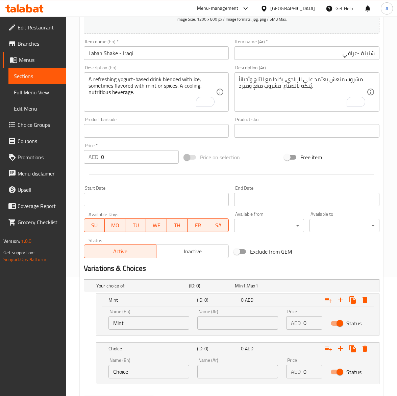
click at [139, 368] on input "Choice" at bounding box center [148, 372] width 81 height 14
type input "Spices"
click at [251, 318] on input "text" at bounding box center [237, 323] width 81 height 14
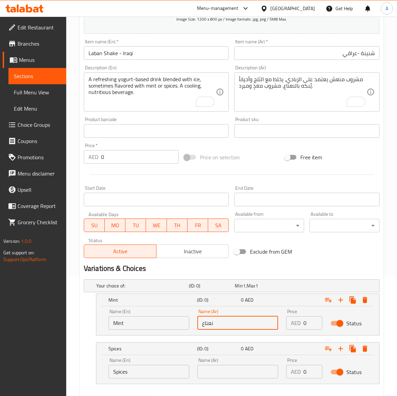
type input "نعناع"
click at [230, 372] on input "text" at bounding box center [237, 372] width 81 height 14
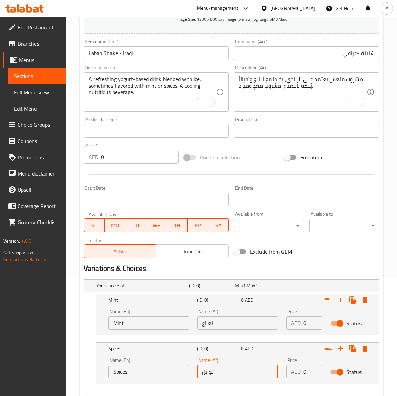
type input "توابل"
click at [307, 325] on input "0" at bounding box center [312, 323] width 19 height 14
type input "6"
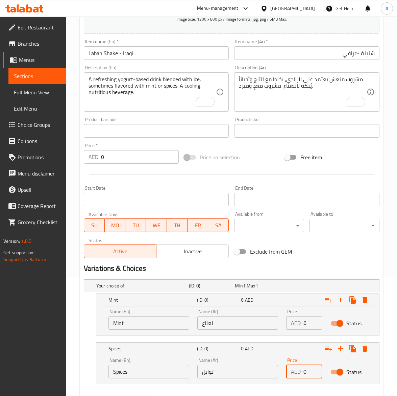
click at [310, 373] on input "0" at bounding box center [312, 372] width 19 height 14
type input "6"
click at [141, 58] on input "Laban Shake - Iraqi" at bounding box center [156, 53] width 145 height 14
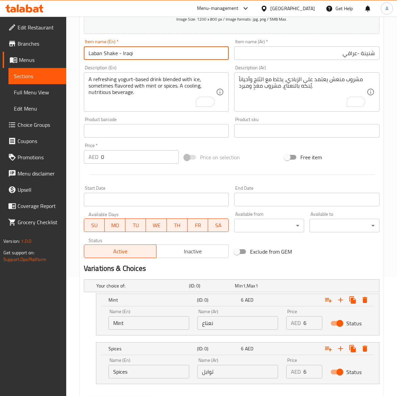
click at [84, 395] on button "Create" at bounding box center [119, 402] width 70 height 13
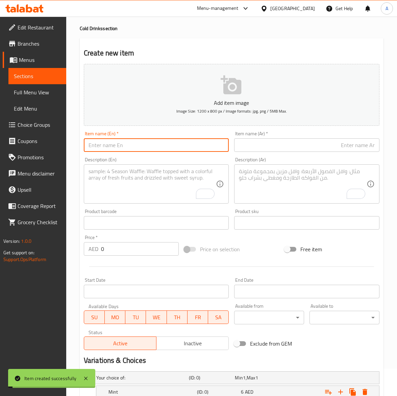
scroll to position [0, 0]
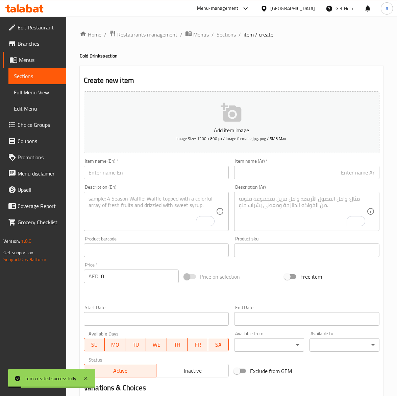
drag, startPoint x: 232, startPoint y: 39, endPoint x: 225, endPoint y: 50, distance: 12.9
click at [232, 39] on span "Sections" at bounding box center [226, 34] width 19 height 8
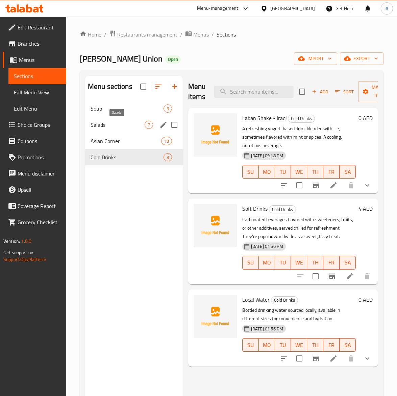
click at [113, 121] on span "Salads" at bounding box center [118, 125] width 54 height 8
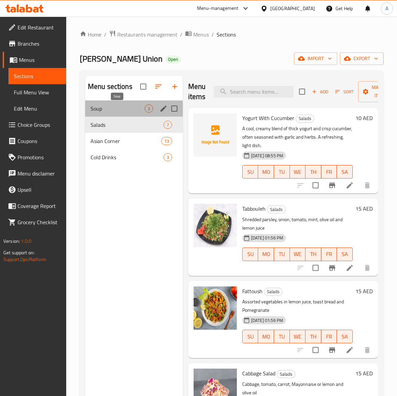
click at [121, 107] on span "Soup" at bounding box center [118, 108] width 54 height 8
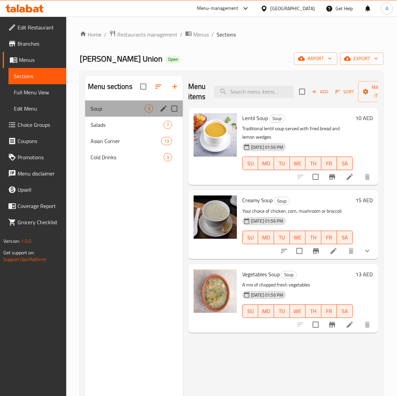
click at [114, 114] on div "Soup 3" at bounding box center [134, 108] width 98 height 16
click at [113, 127] on span "Salads" at bounding box center [118, 125] width 54 height 8
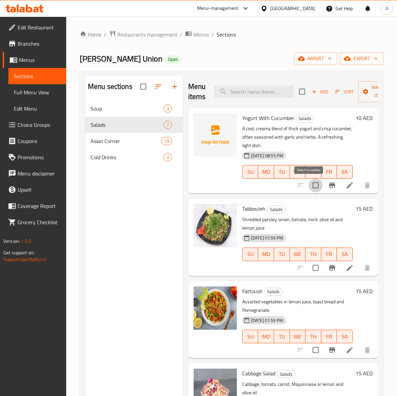
click at [308, 186] on input "checkbox" at bounding box center [315, 185] width 14 height 14
click at [308, 187] on input "checkbox" at bounding box center [315, 185] width 14 height 14
checkbox input "false"
click at [173, 86] on icon "button" at bounding box center [175, 86] width 8 height 8
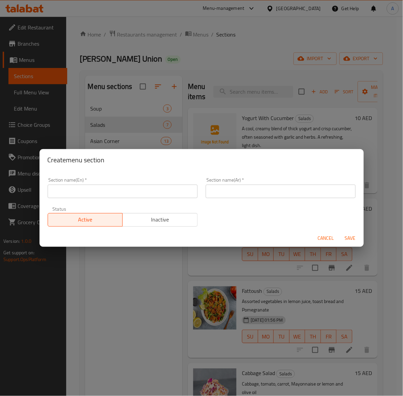
click at [102, 190] on input "text" at bounding box center [123, 191] width 150 height 14
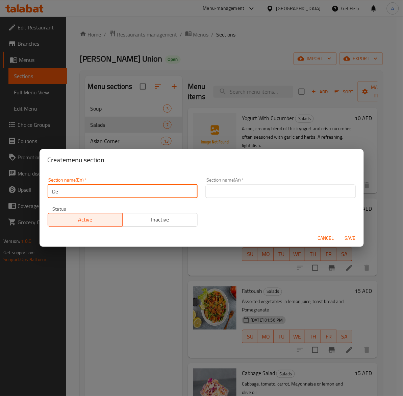
type input "D"
click at [324, 237] on button "Cancel" at bounding box center [326, 238] width 22 height 13
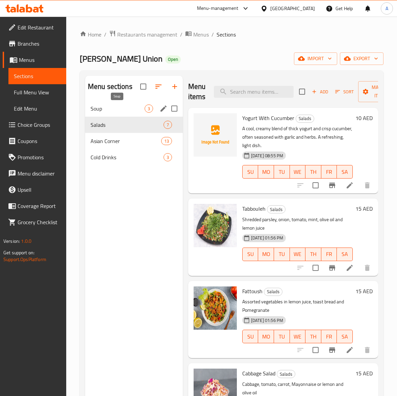
click at [113, 112] on span "Soup" at bounding box center [118, 108] width 54 height 8
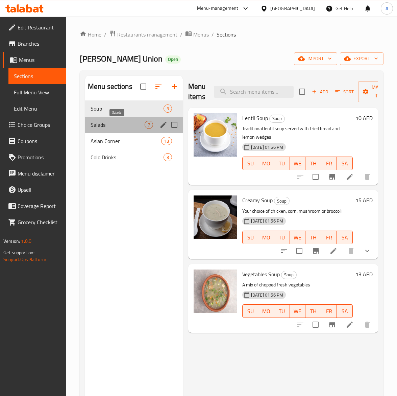
click at [109, 122] on span "Salads" at bounding box center [118, 125] width 54 height 8
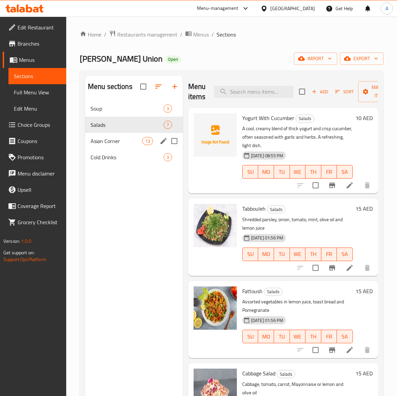
click at [105, 135] on div "Asian Corner 13" at bounding box center [134, 141] width 98 height 16
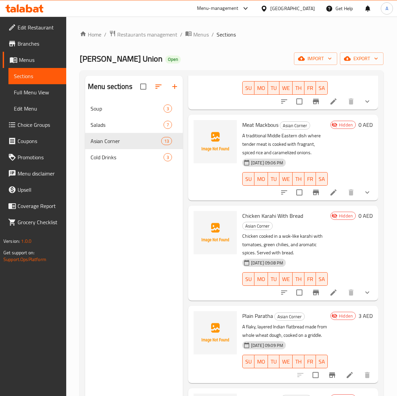
scroll to position [591, 0]
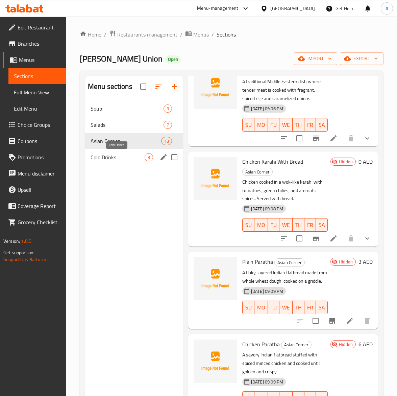
click at [116, 159] on span "Cold Drinks" at bounding box center [118, 157] width 54 height 8
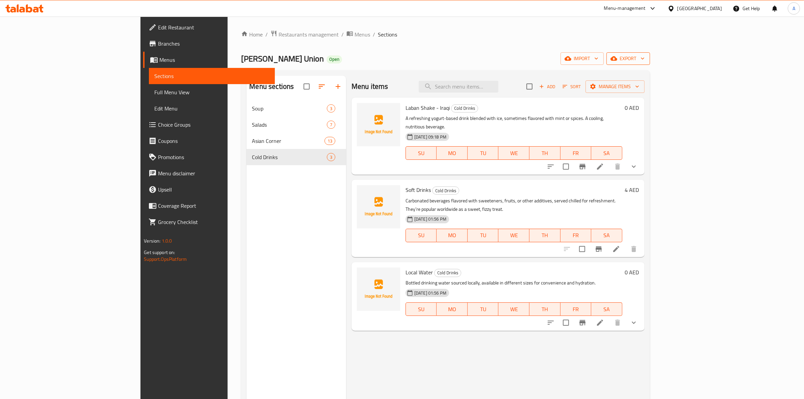
click at [397, 58] on span "export" at bounding box center [628, 58] width 33 height 8
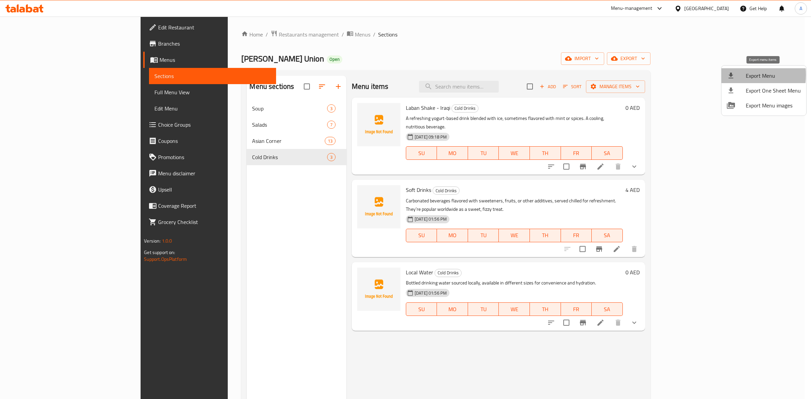
click at [397, 75] on icon at bounding box center [730, 76] width 5 height 6
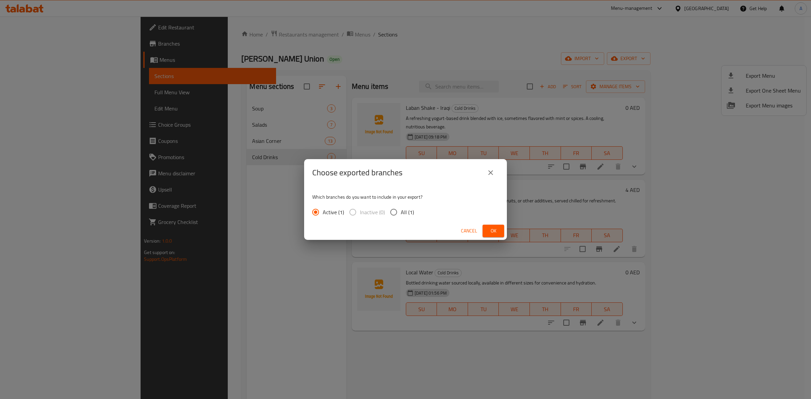
click at [396, 210] on input "All (1)" at bounding box center [394, 212] width 14 height 14
radio input "true"
click at [397, 230] on span "Ok" at bounding box center [493, 231] width 11 height 8
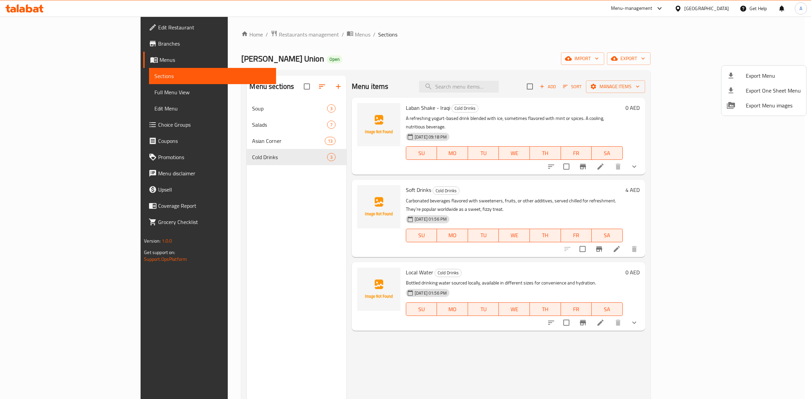
click at [289, 259] on div at bounding box center [405, 199] width 811 height 399
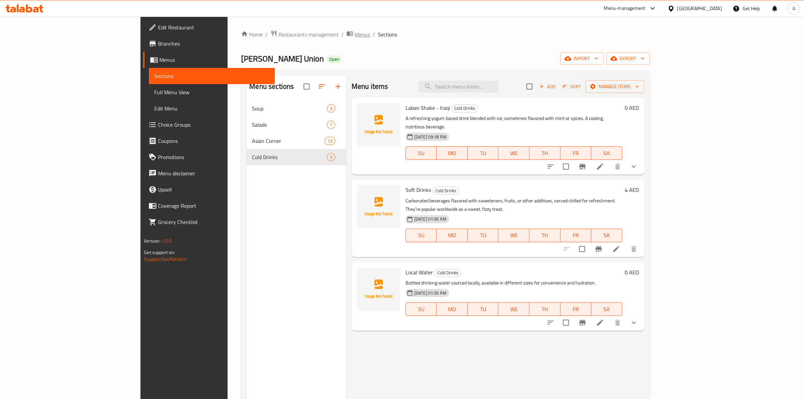
click at [355, 38] on span "Menus" at bounding box center [363, 34] width 16 height 8
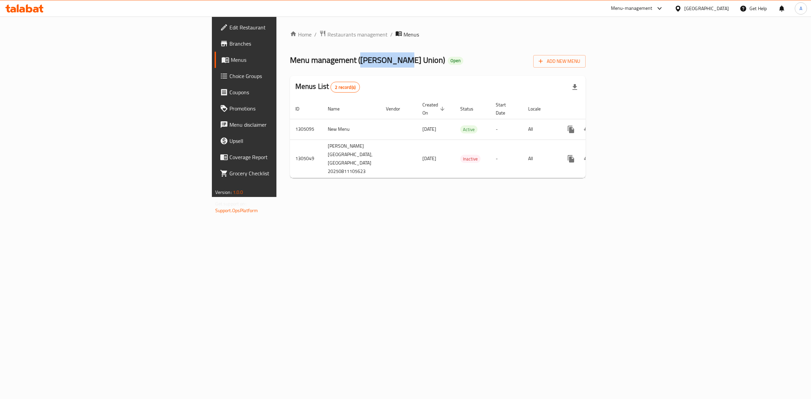
drag, startPoint x: 220, startPoint y: 56, endPoint x: 260, endPoint y: 65, distance: 41.2
click at [290, 65] on span "Menu management ( [PERSON_NAME] Union )" at bounding box center [367, 59] width 155 height 15
copy span "[PERSON_NAME] Union"
click at [322, 124] on td "New Menu" at bounding box center [351, 129] width 58 height 21
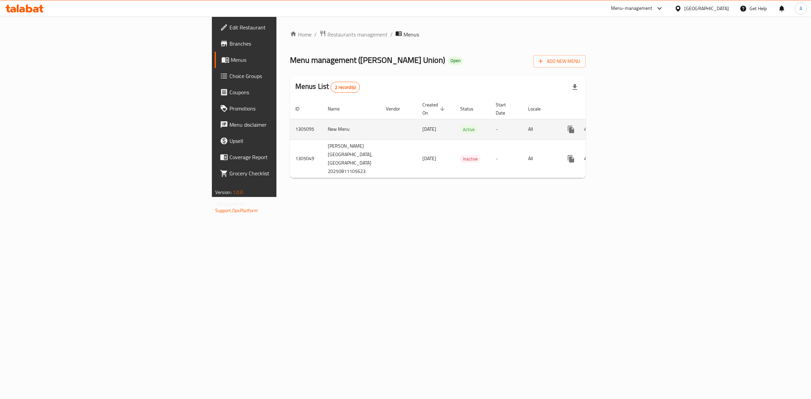
click at [290, 124] on td "1305095" at bounding box center [306, 129] width 32 height 21
copy td "1305095"
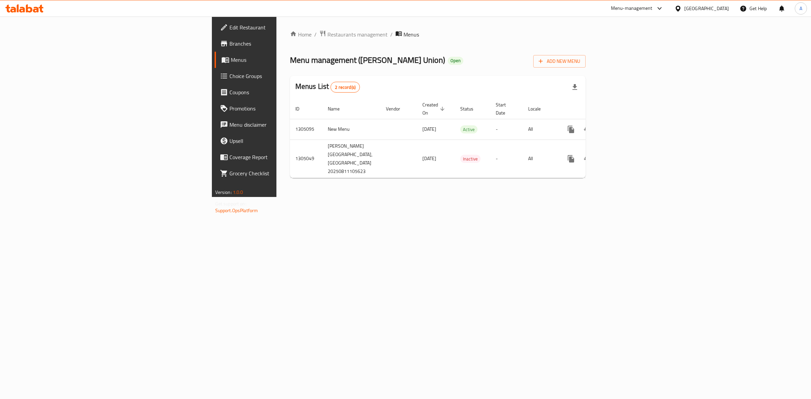
click at [397, 6] on div "[GEOGRAPHIC_DATA]" at bounding box center [706, 8] width 45 height 7
click at [397, 70] on div "[GEOGRAPHIC_DATA]" at bounding box center [655, 69] width 45 height 7
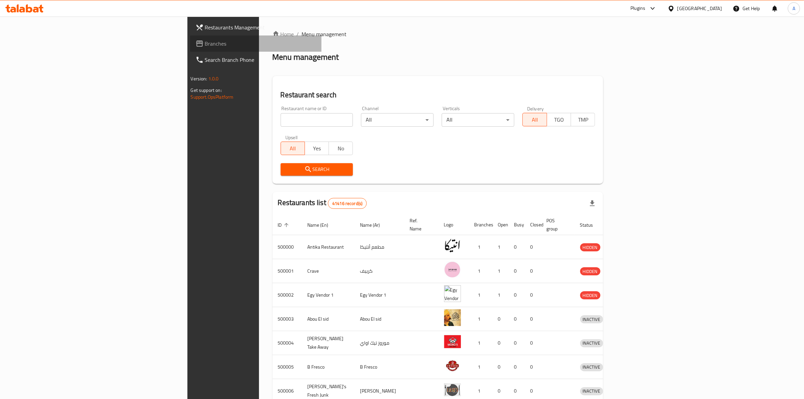
click at [205, 40] on span "Branches" at bounding box center [260, 44] width 111 height 8
